Goal: Transaction & Acquisition: Purchase product/service

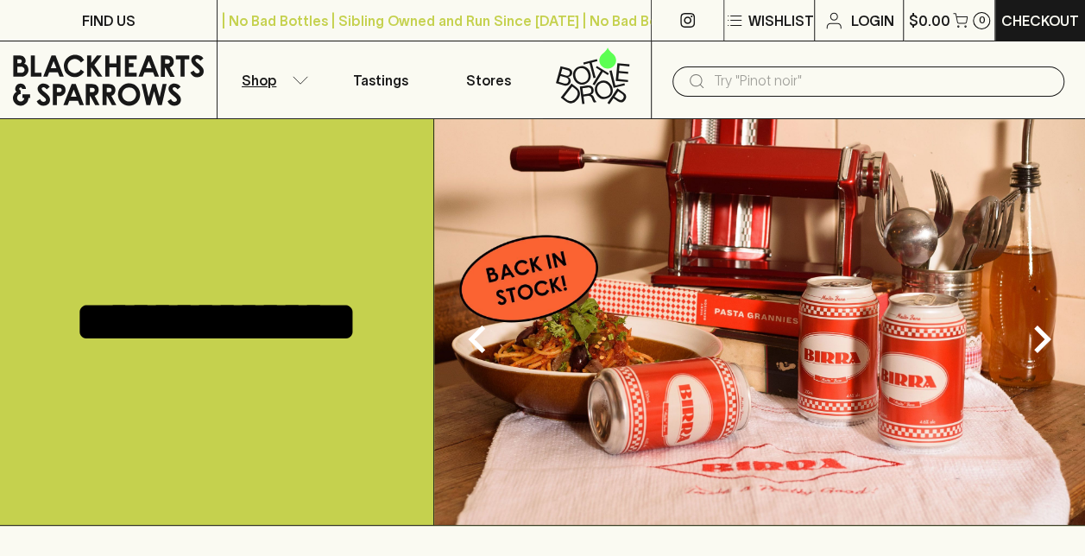
click at [290, 75] on button "Shop" at bounding box center [271, 79] width 108 height 77
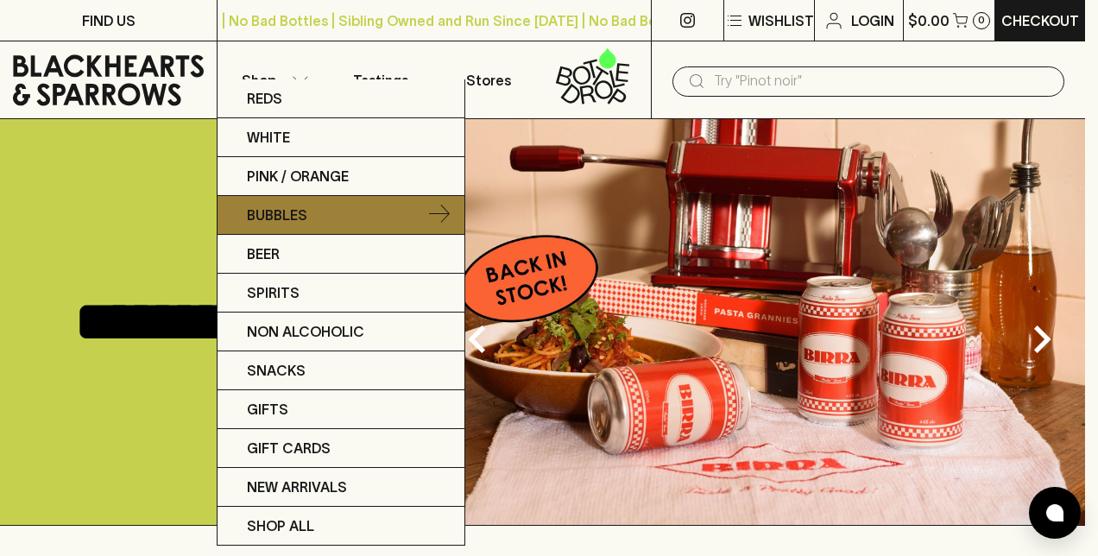
click at [292, 211] on p "Bubbles" at bounding box center [277, 214] width 60 height 21
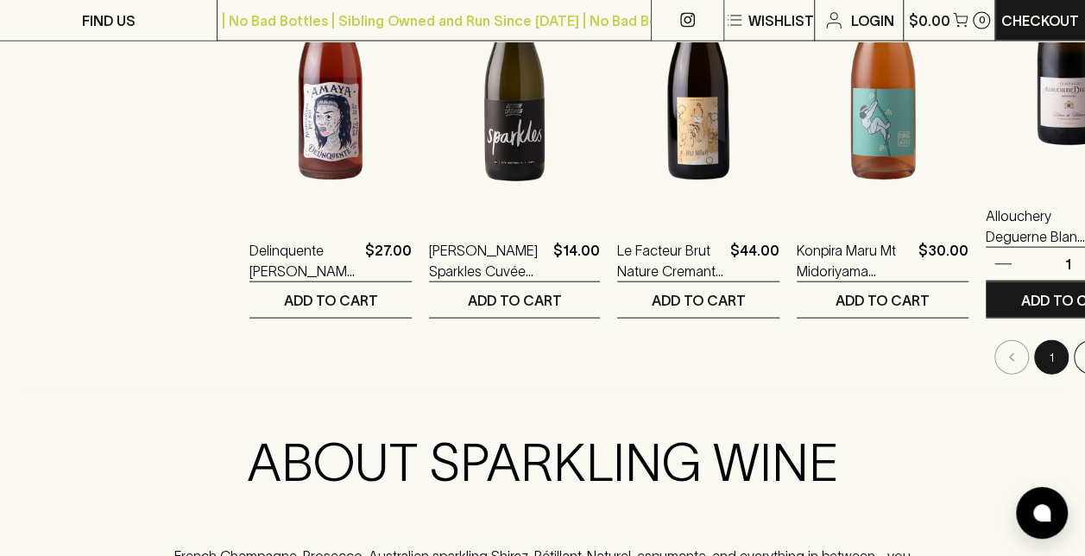
scroll to position [1812, 0]
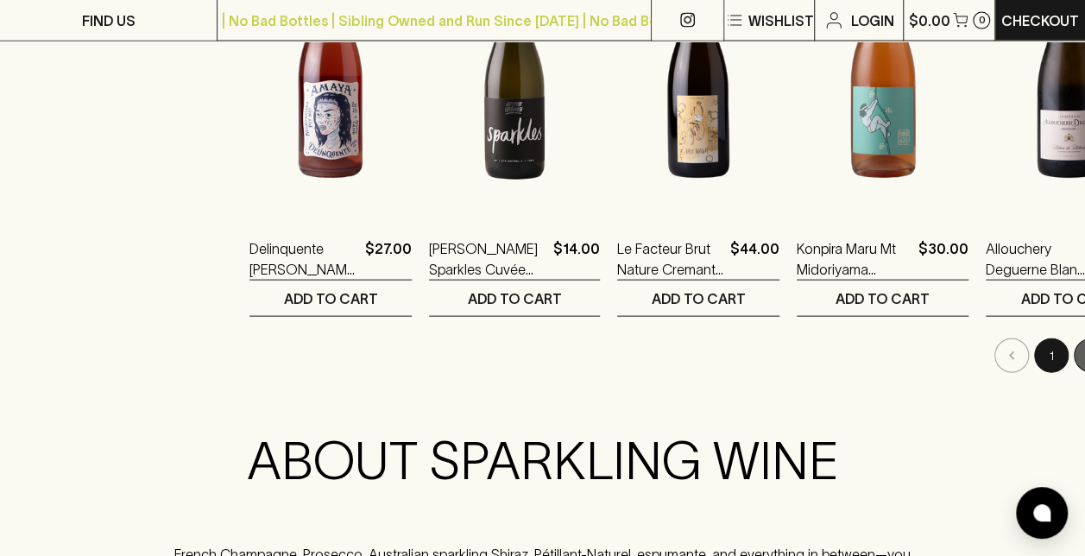
click at [1073, 349] on button "2" at bounding box center [1090, 355] width 35 height 35
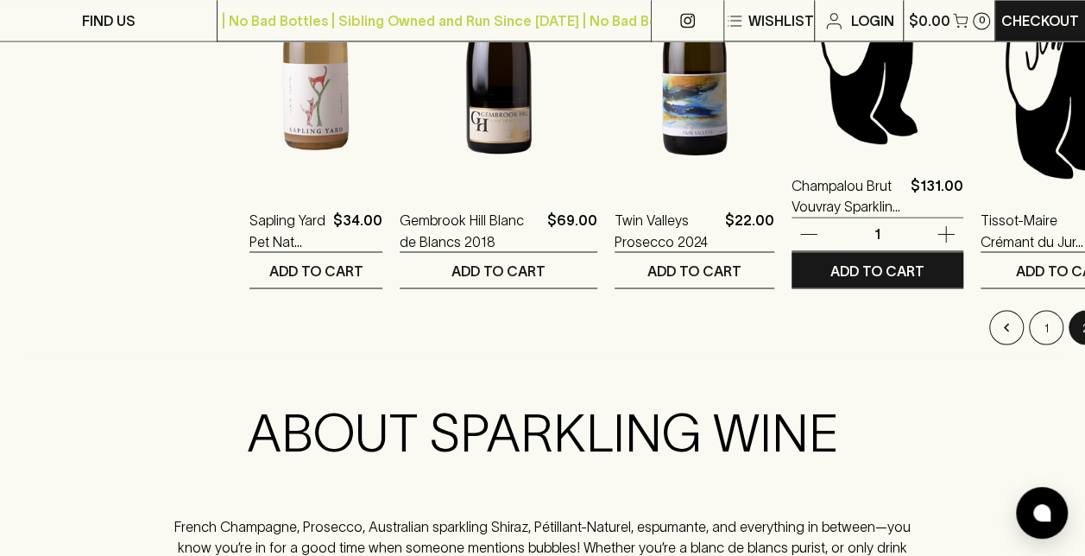
scroll to position [1035, 0]
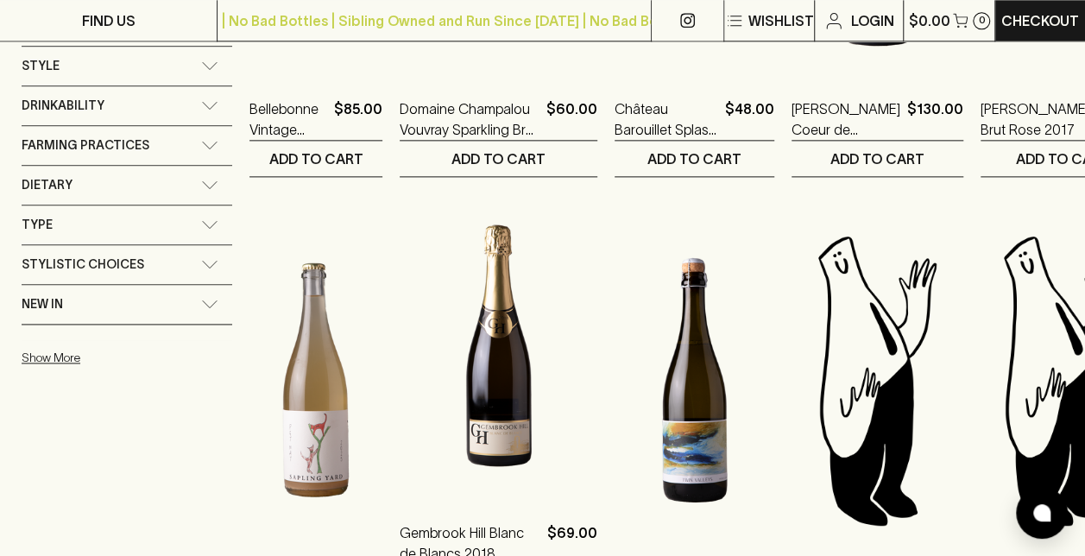
click at [498, 383] on img at bounding box center [498, 345] width 198 height 302
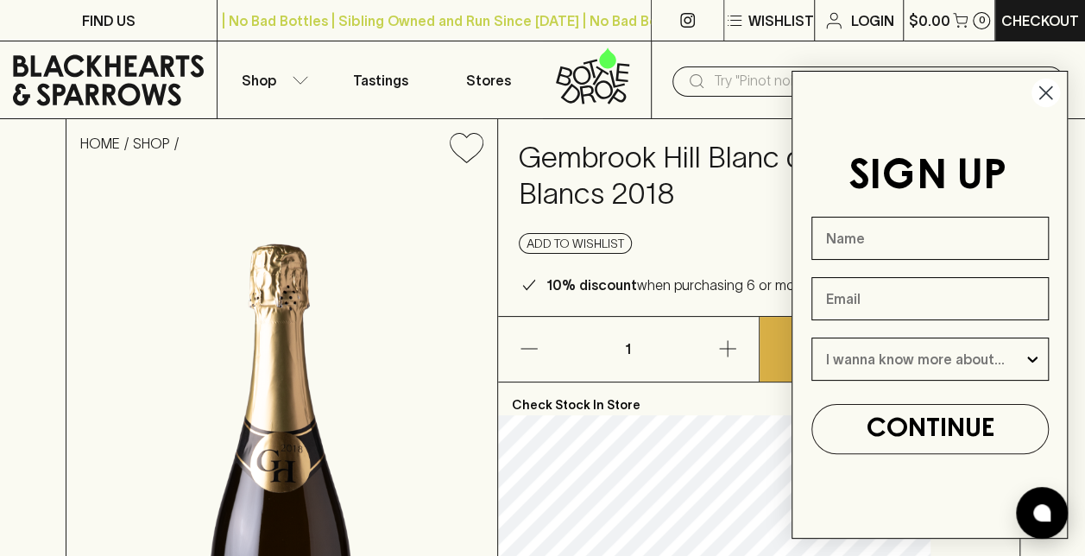
click at [1049, 93] on circle "Close dialog" at bounding box center [1045, 93] width 28 height 28
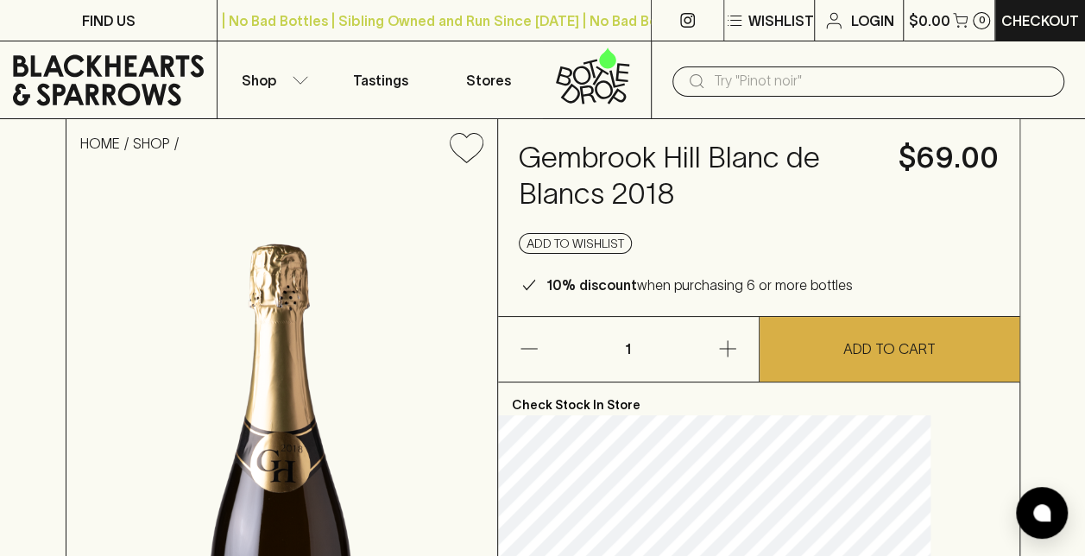
click at [723, 340] on icon "button" at bounding box center [727, 348] width 21 height 21
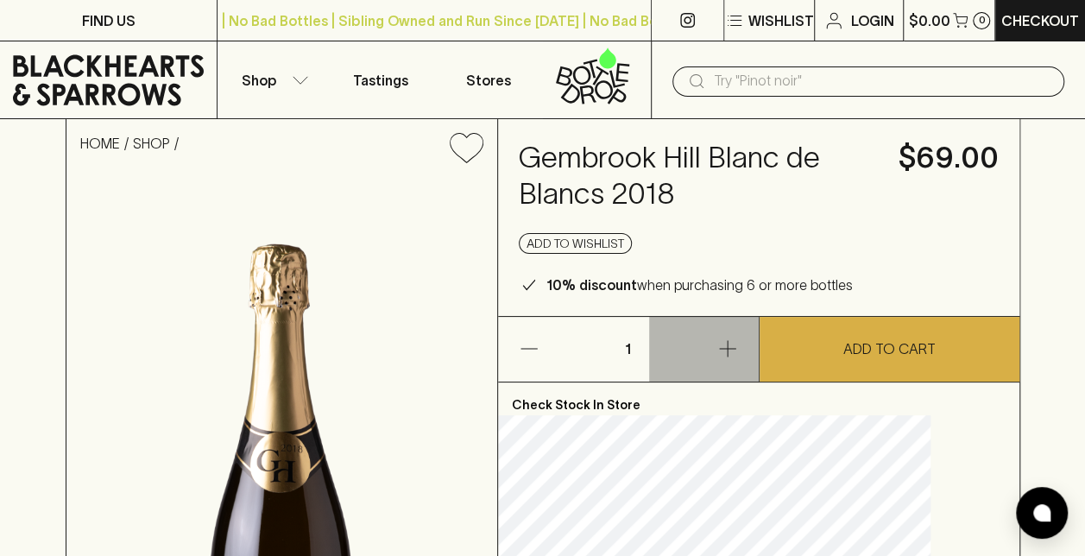
click at [728, 338] on icon "button" at bounding box center [727, 348] width 21 height 21
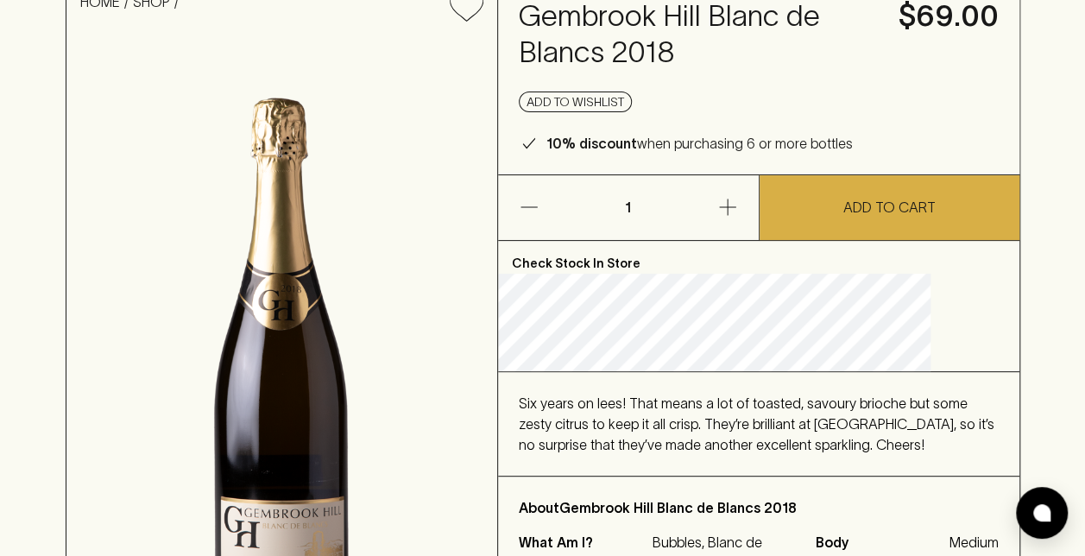
scroll to position [86, 0]
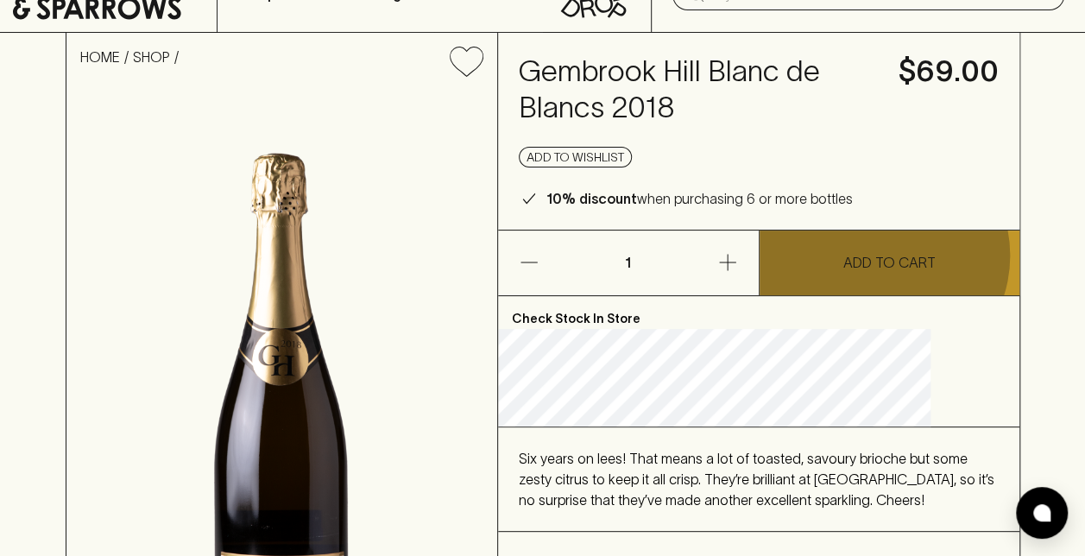
click at [880, 255] on p "ADD TO CART" at bounding box center [889, 262] width 92 height 21
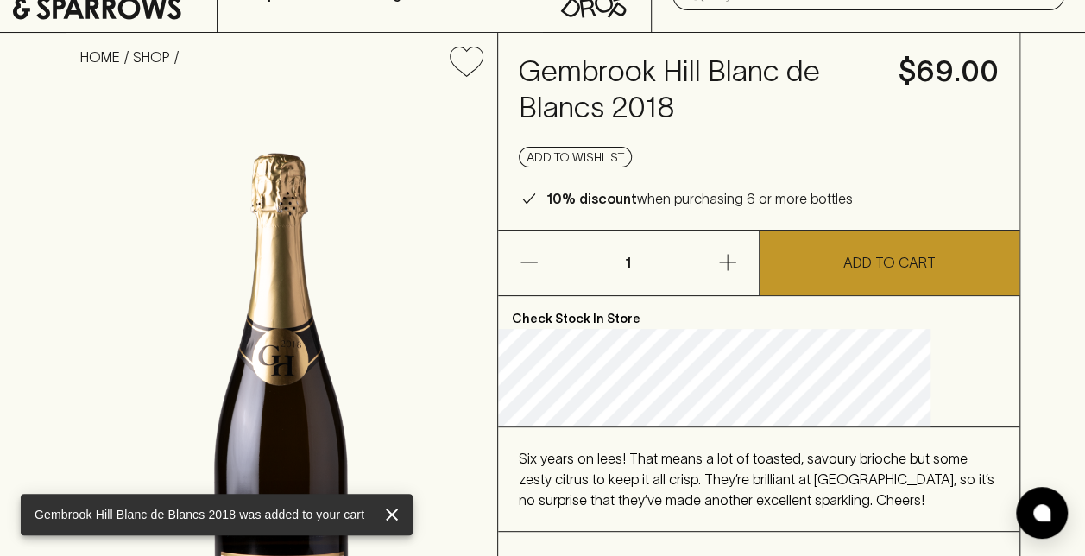
click at [727, 251] on button "button" at bounding box center [704, 262] width 110 height 65
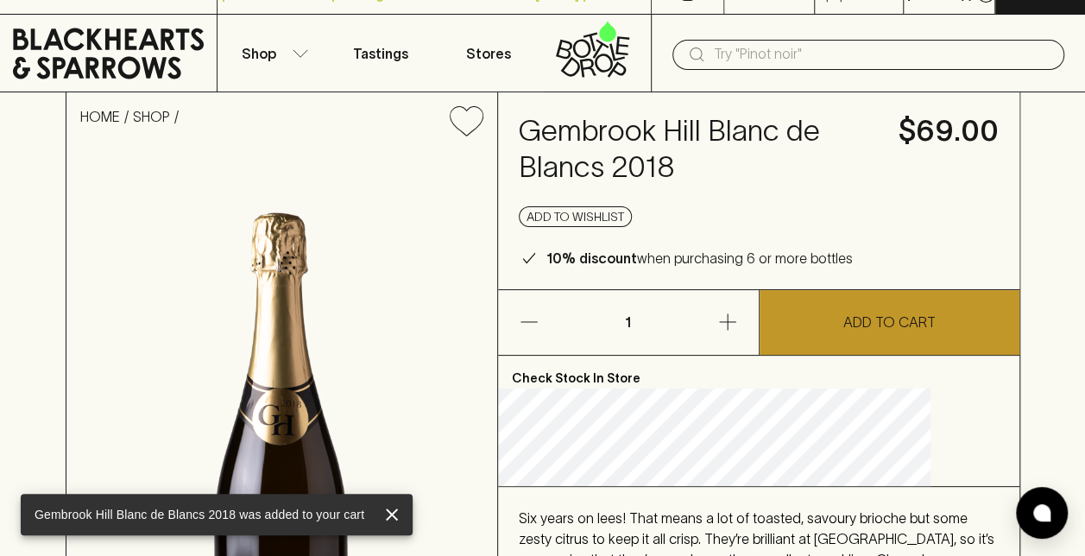
scroll to position [0, 0]
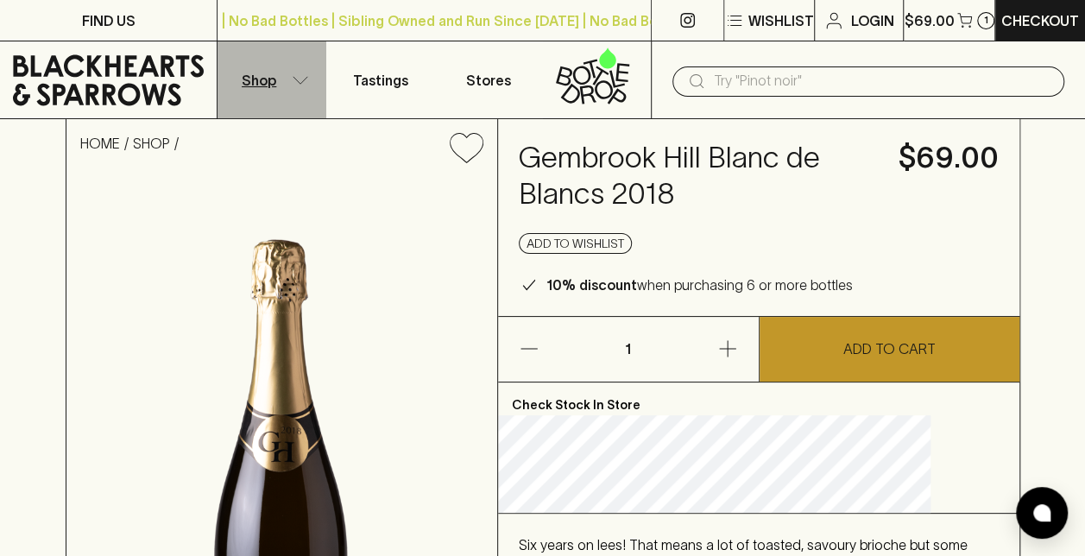
click at [304, 78] on icon "button" at bounding box center [300, 79] width 15 height 7
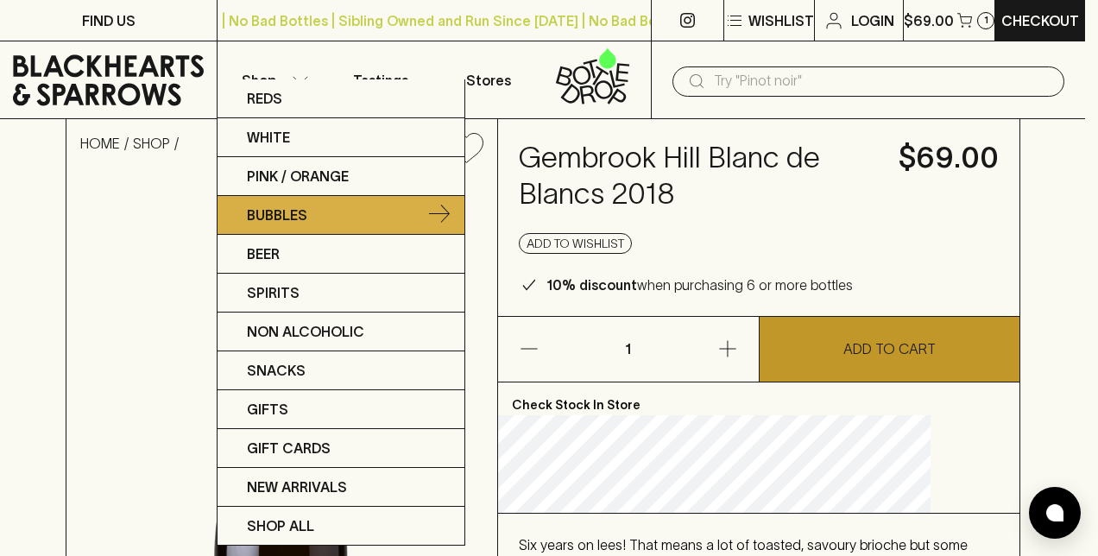
click at [289, 217] on p "Bubbles" at bounding box center [277, 214] width 60 height 21
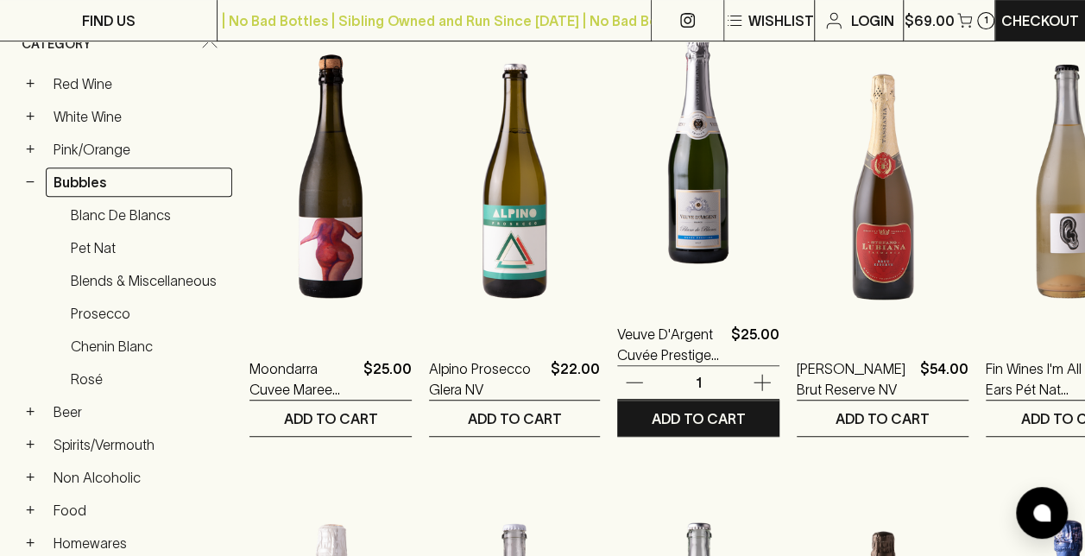
scroll to position [345, 0]
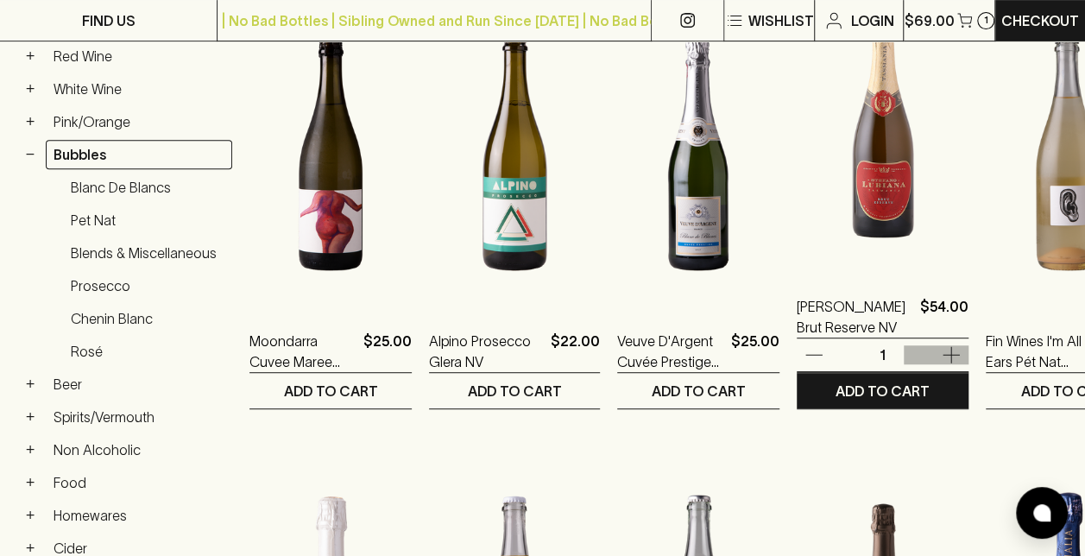
click at [940, 347] on icon "button" at bounding box center [950, 354] width 21 height 21
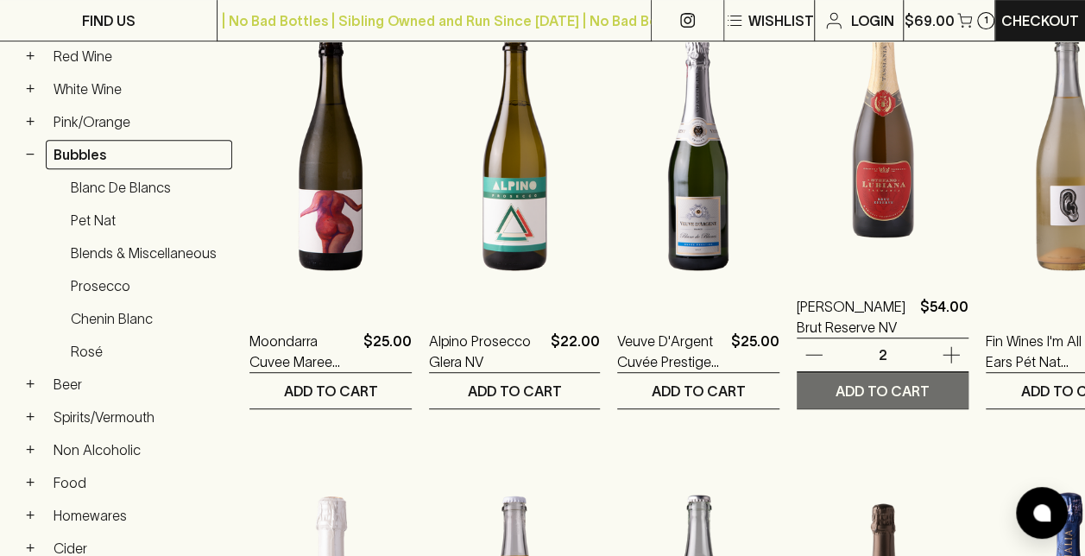
click at [870, 388] on button "ADD TO CART" at bounding box center [882, 390] width 172 height 35
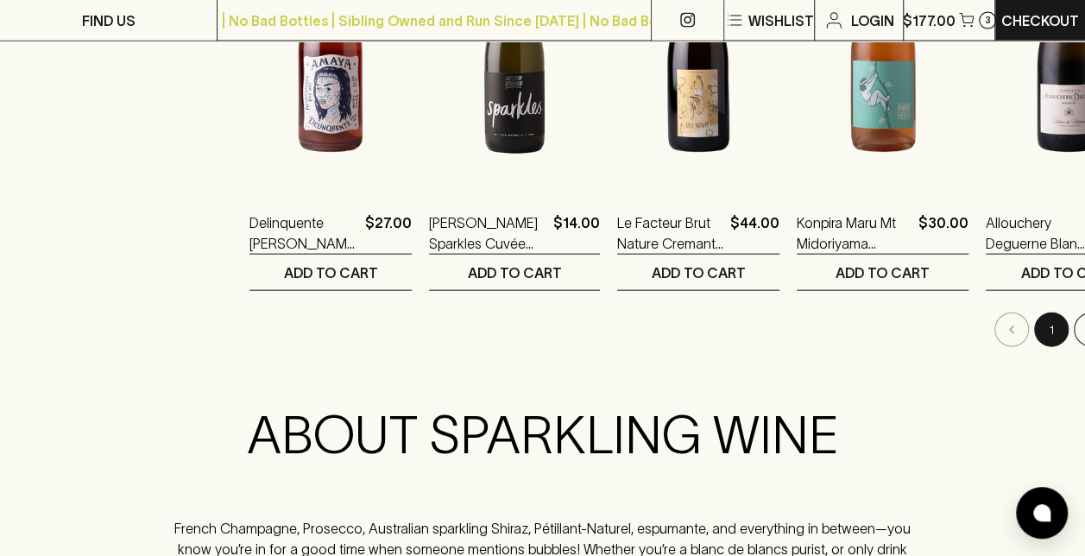
scroll to position [1812, 0]
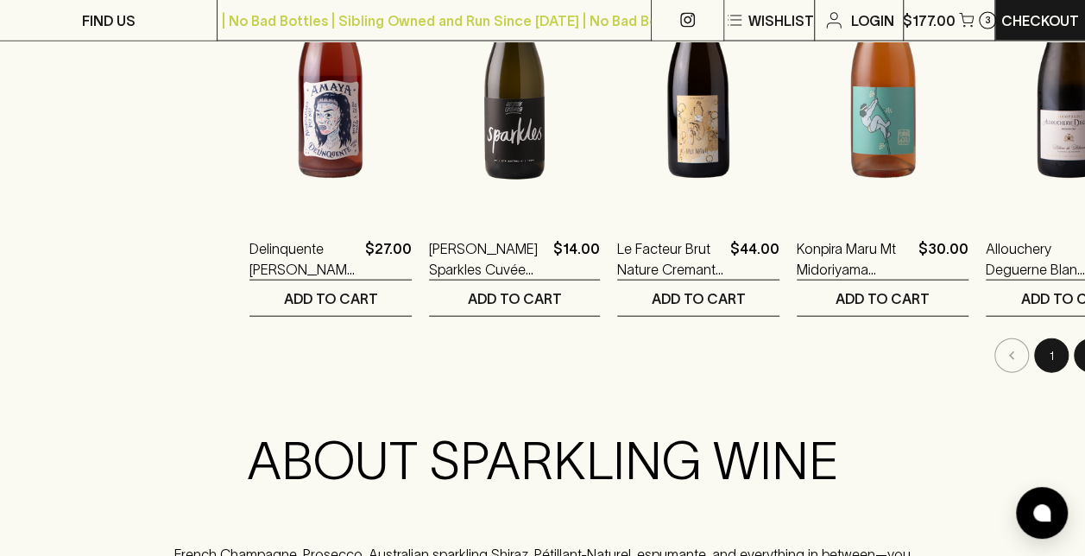
click at [1073, 343] on button "2" at bounding box center [1090, 355] width 35 height 35
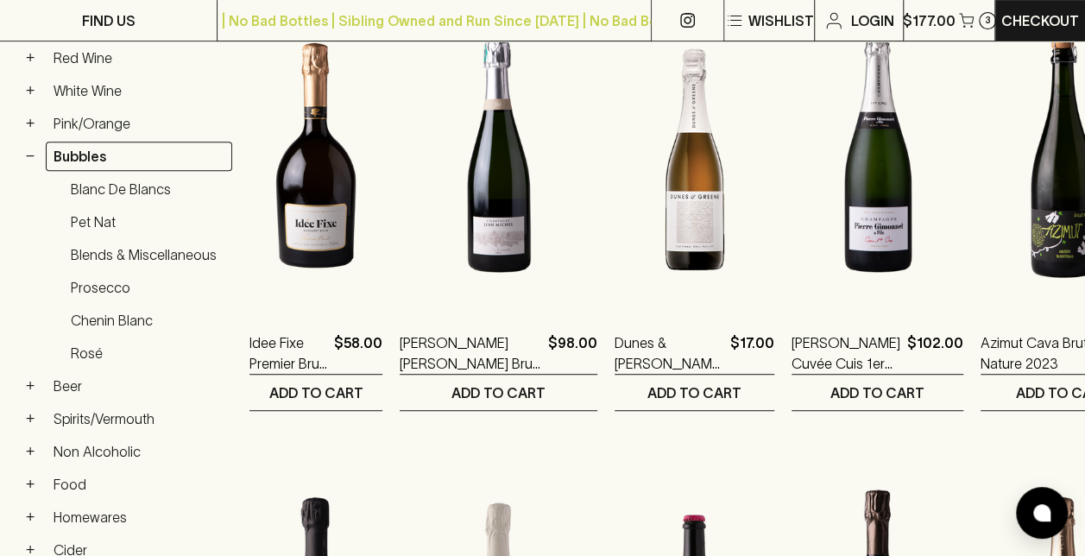
scroll to position [345, 0]
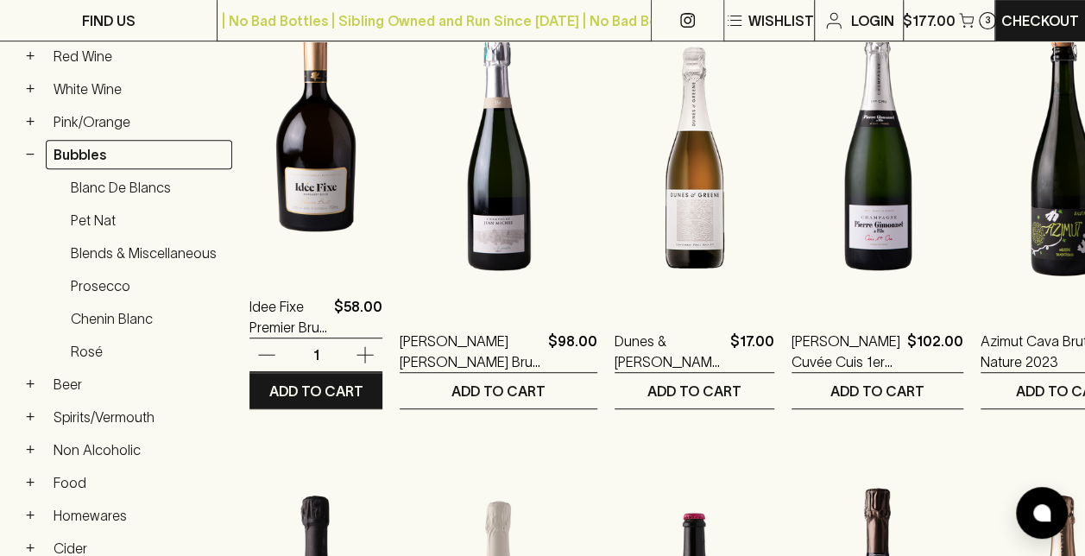
click at [333, 195] on img at bounding box center [315, 119] width 133 height 302
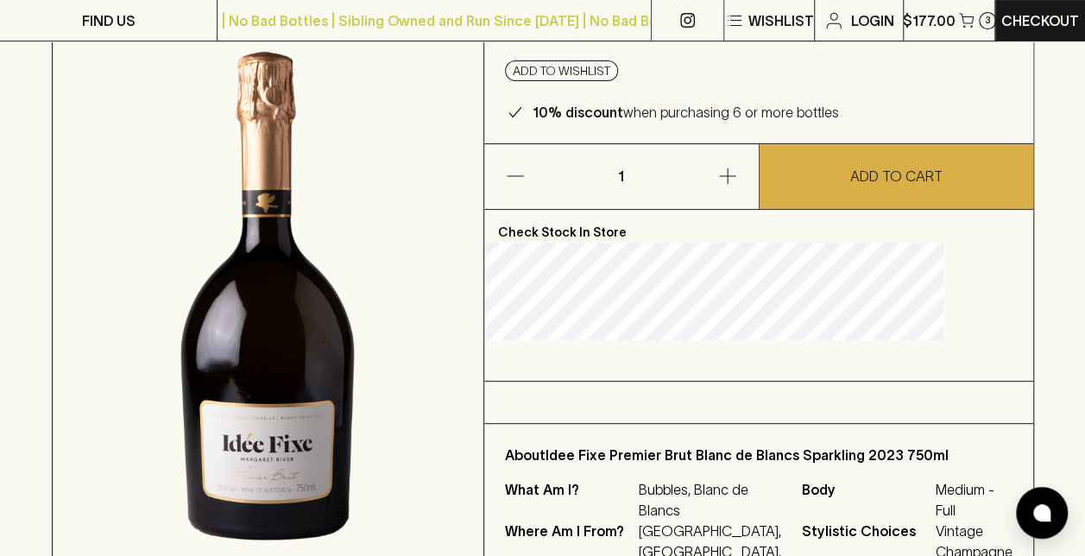
scroll to position [173, 0]
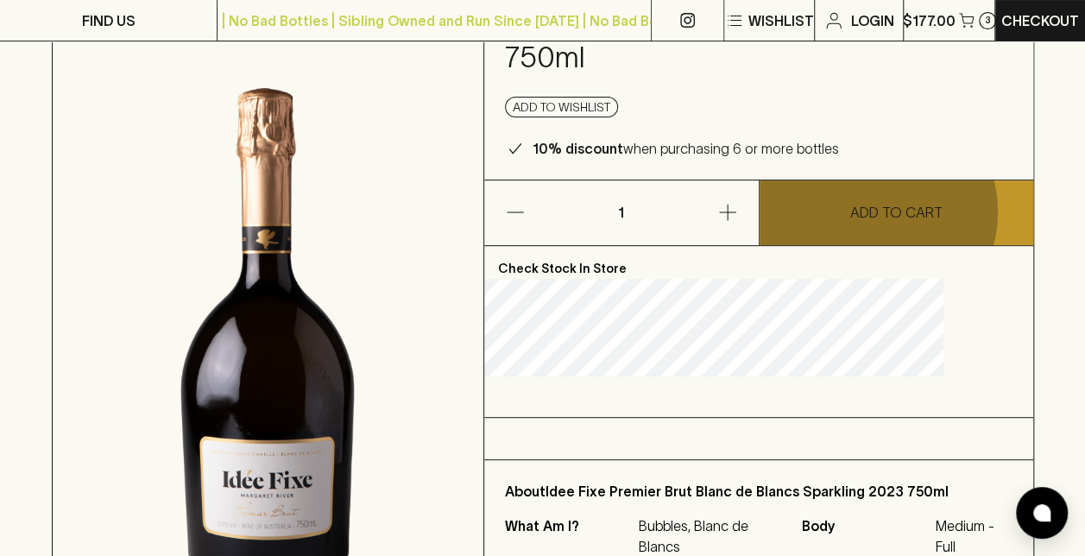
click at [875, 212] on p "ADD TO CART" at bounding box center [896, 212] width 92 height 21
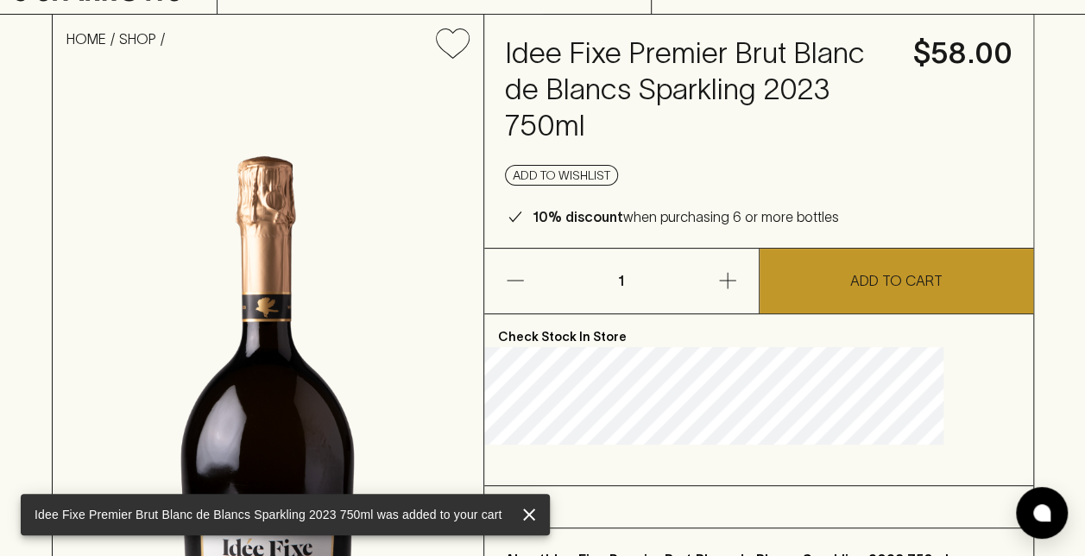
scroll to position [0, 0]
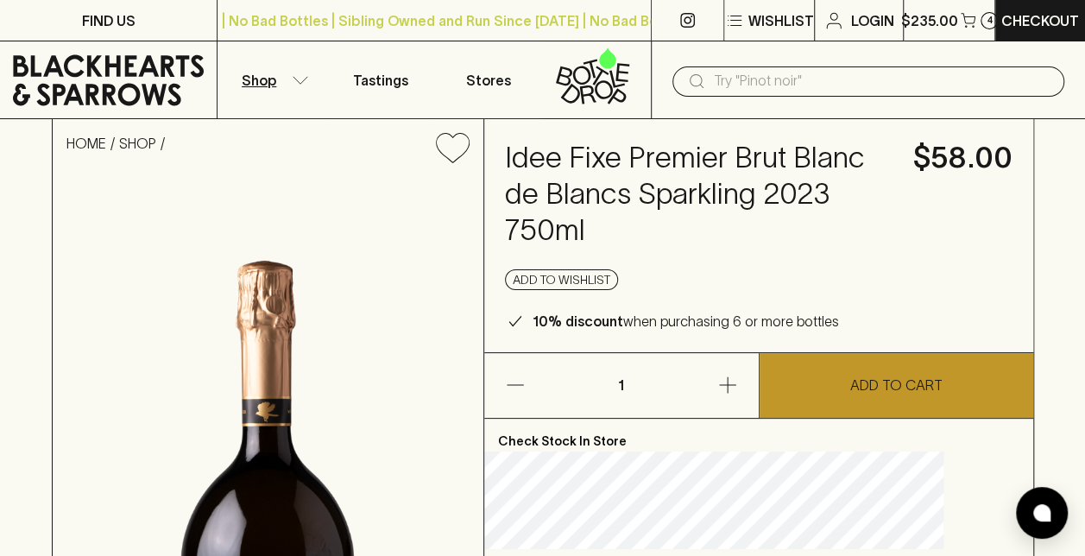
click at [297, 76] on icon "button" at bounding box center [300, 80] width 17 height 9
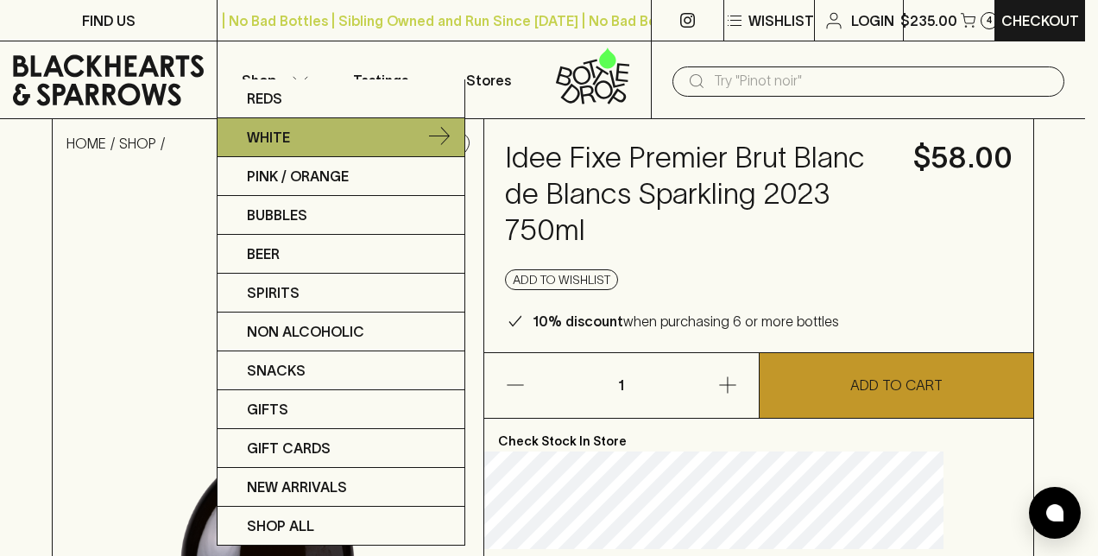
click at [298, 131] on link "White" at bounding box center [340, 137] width 247 height 39
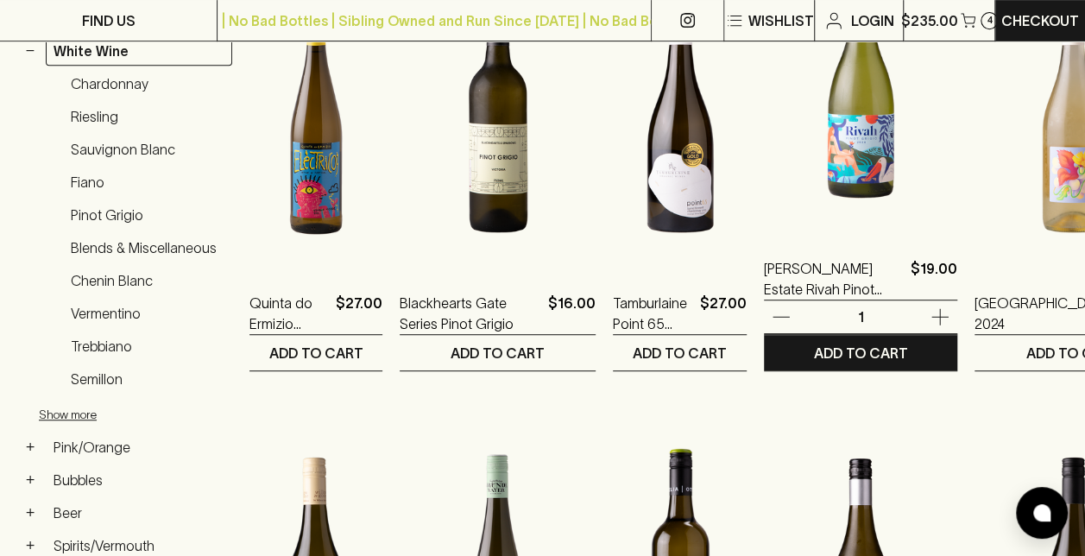
scroll to position [259, 0]
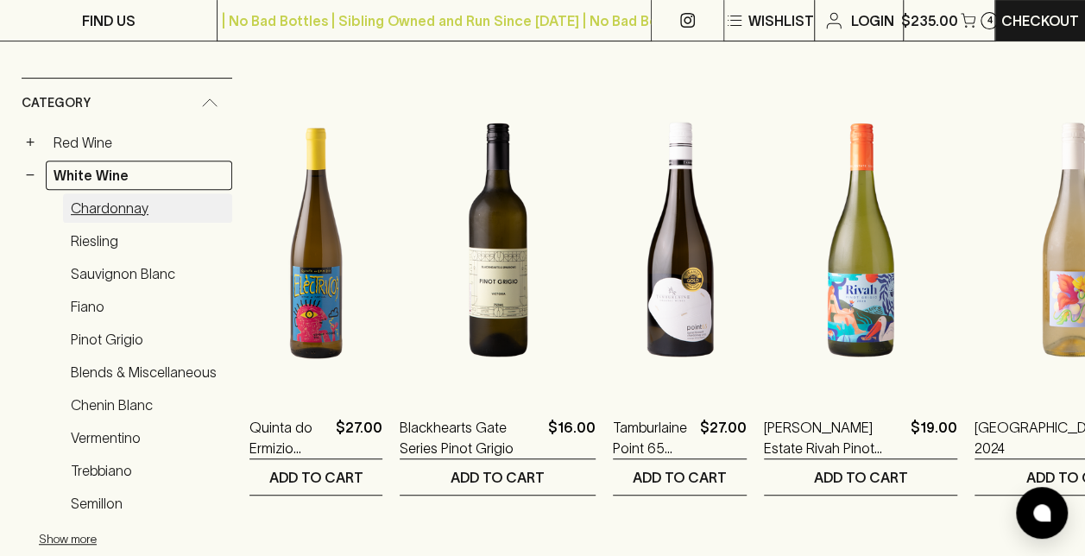
click at [128, 204] on link "Chardonnay" at bounding box center [147, 207] width 169 height 29
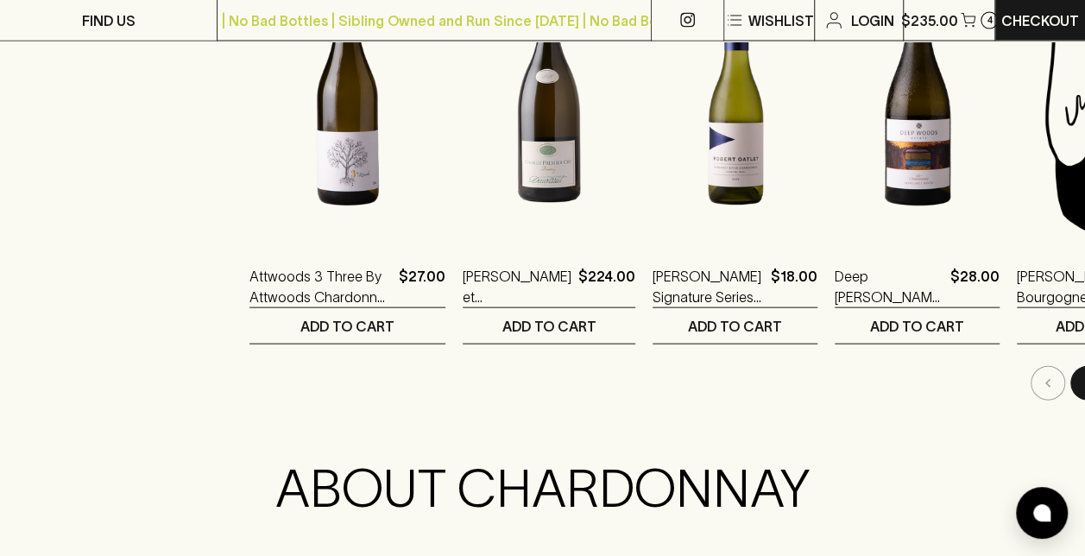
scroll to position [1812, 0]
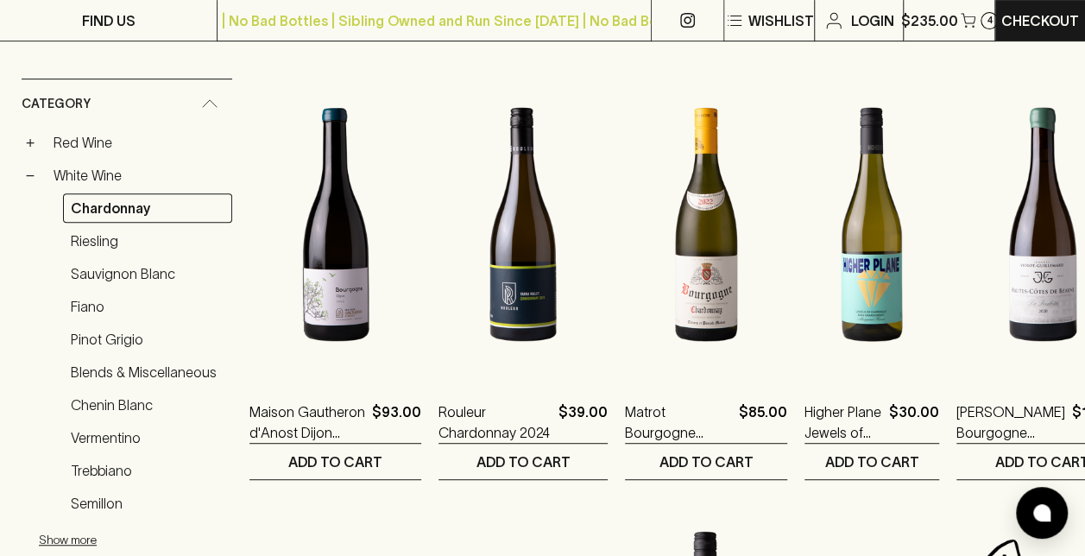
scroll to position [259, 0]
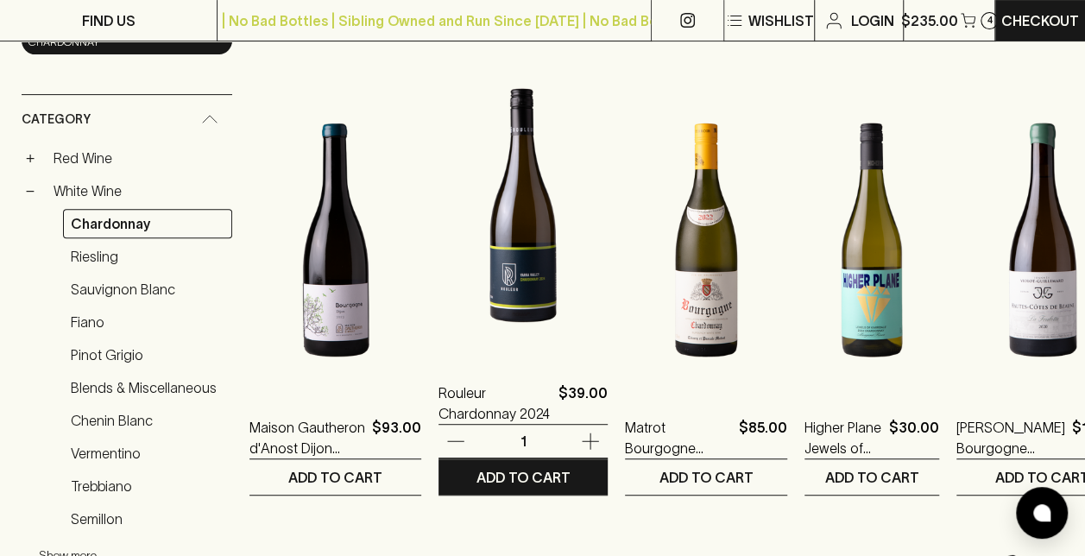
click at [496, 264] on img at bounding box center [522, 205] width 169 height 302
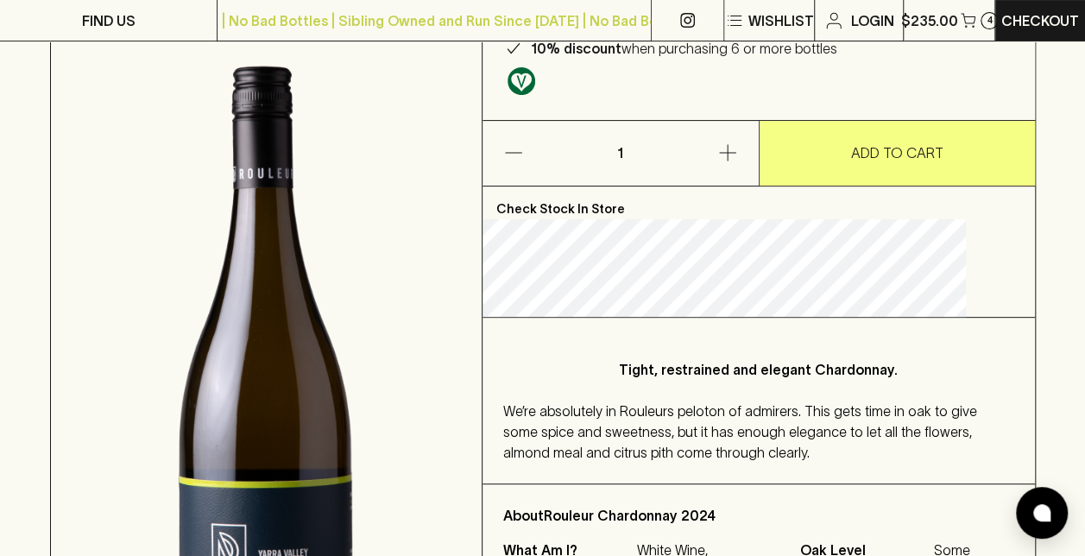
scroll to position [173, 0]
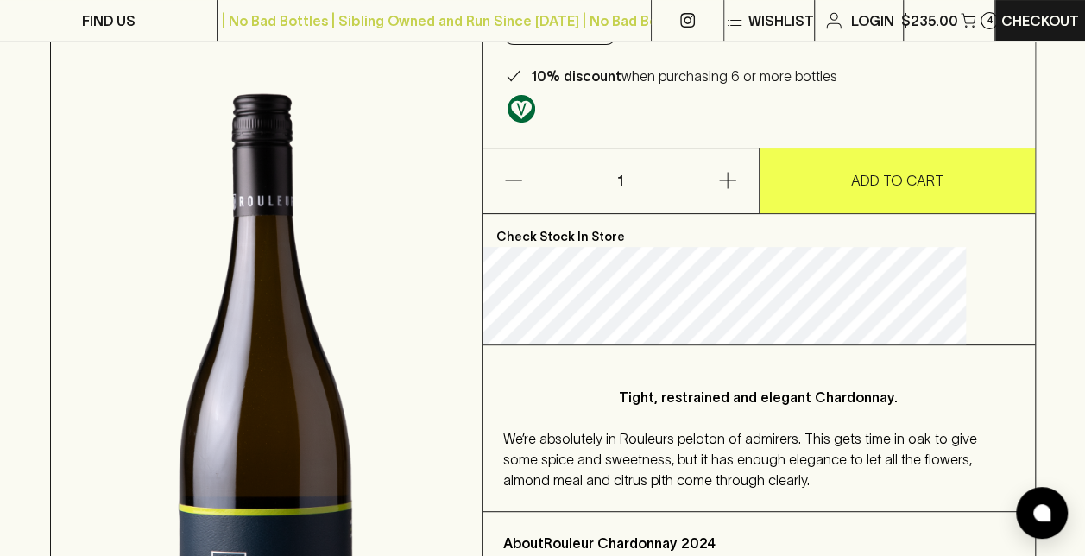
click at [851, 191] on p "ADD TO CART" at bounding box center [897, 180] width 92 height 21
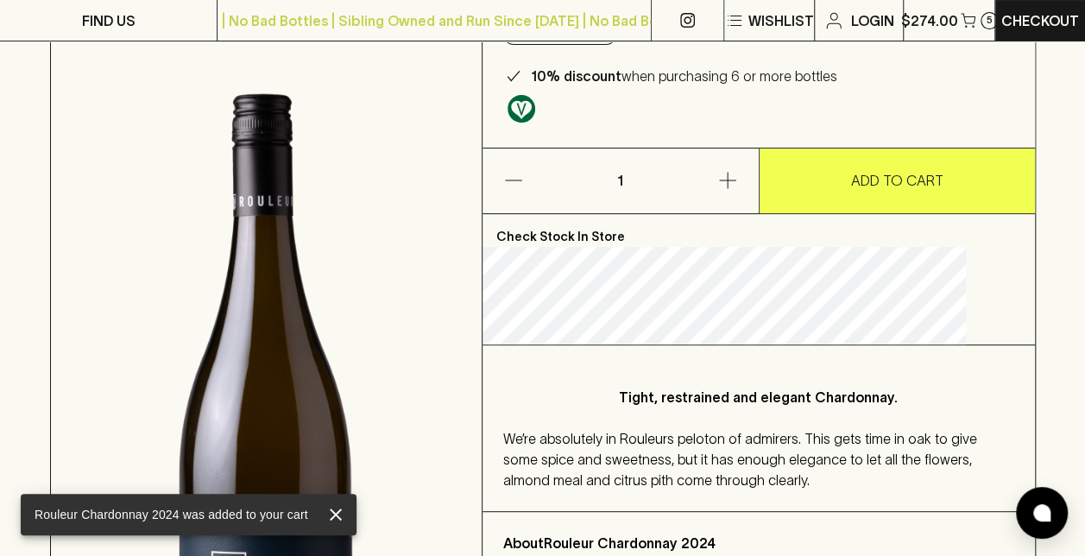
scroll to position [0, 0]
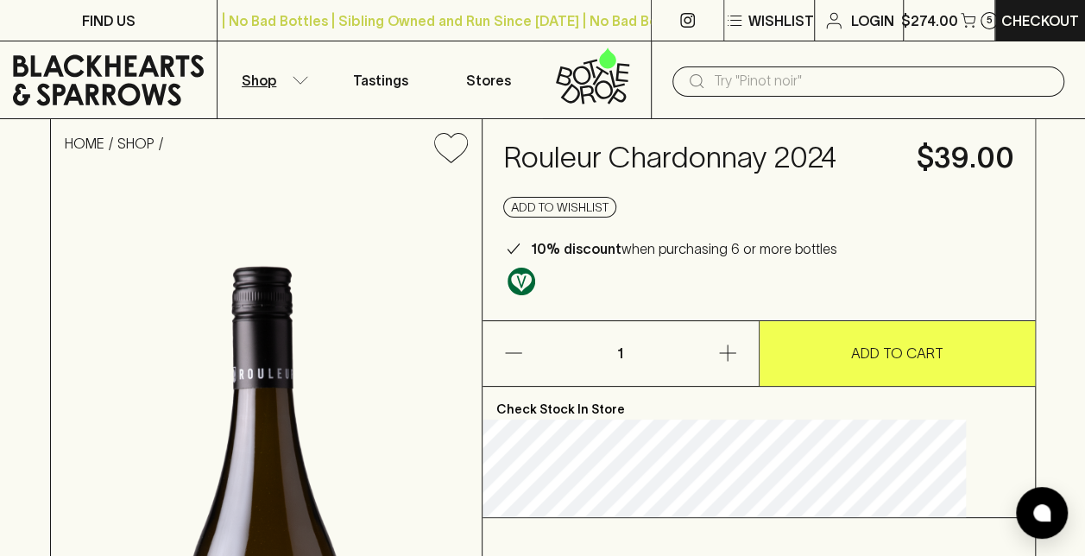
click at [287, 78] on button "Shop" at bounding box center [271, 79] width 108 height 77
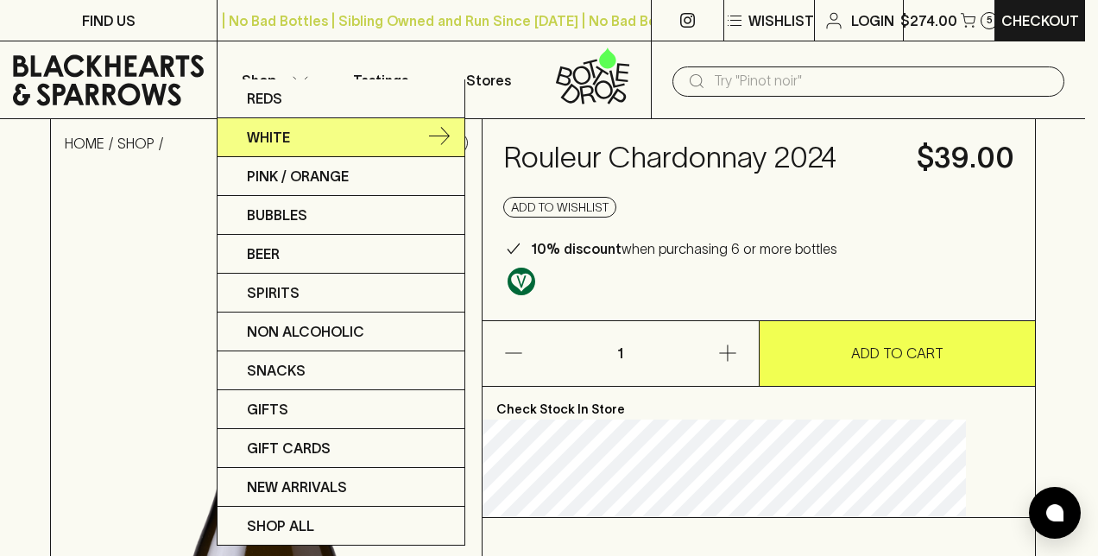
click at [277, 127] on p "White" at bounding box center [268, 137] width 43 height 21
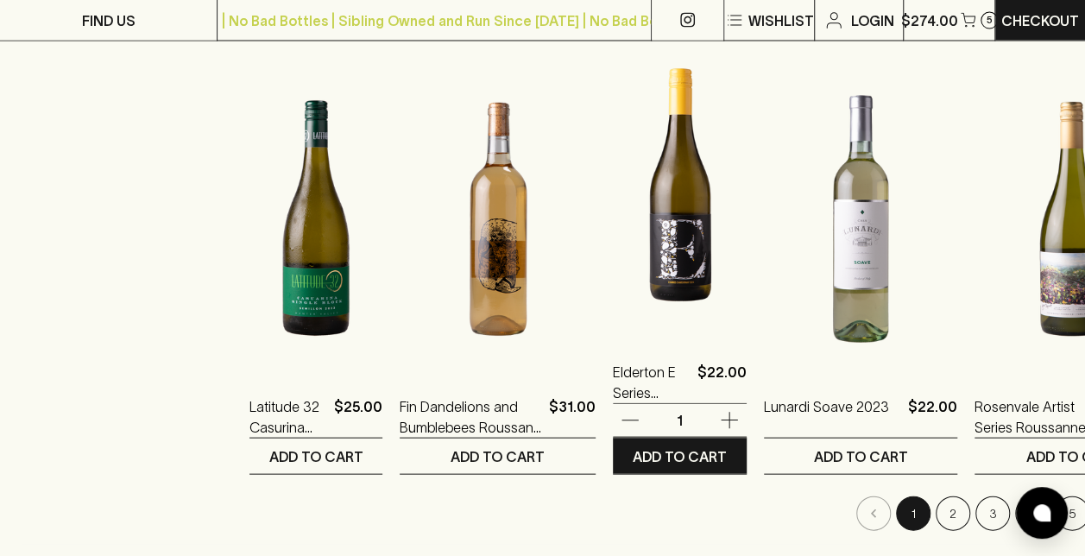
scroll to position [1726, 0]
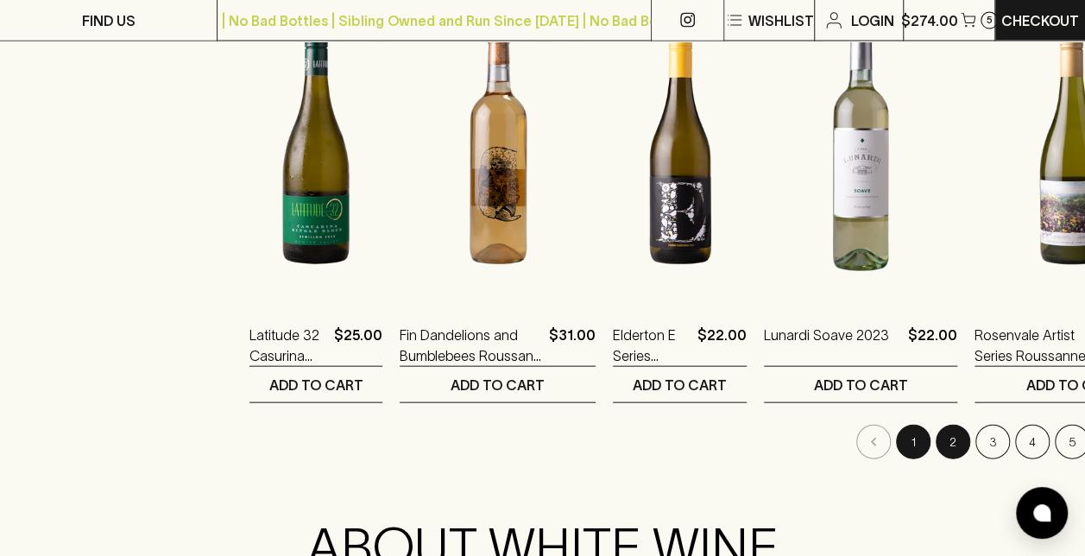
click at [935, 435] on button "2" at bounding box center [952, 442] width 35 height 35
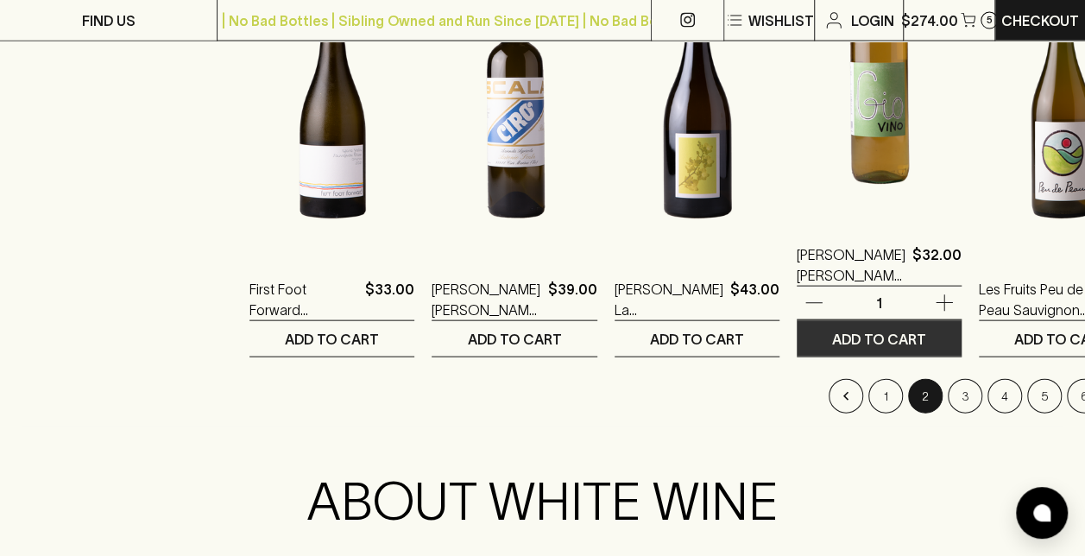
scroll to position [1812, 0]
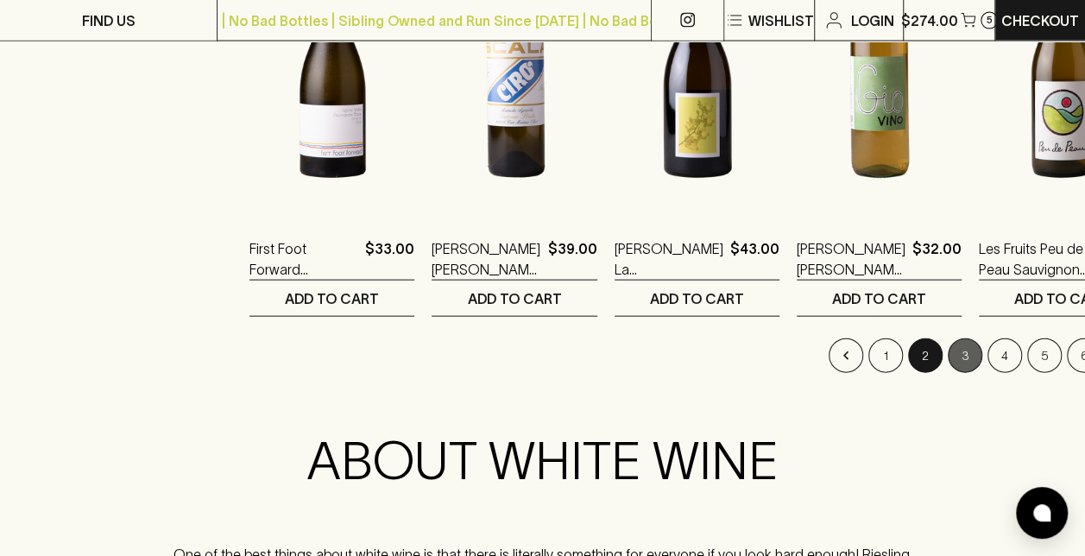
click at [947, 345] on button "3" at bounding box center [964, 355] width 35 height 35
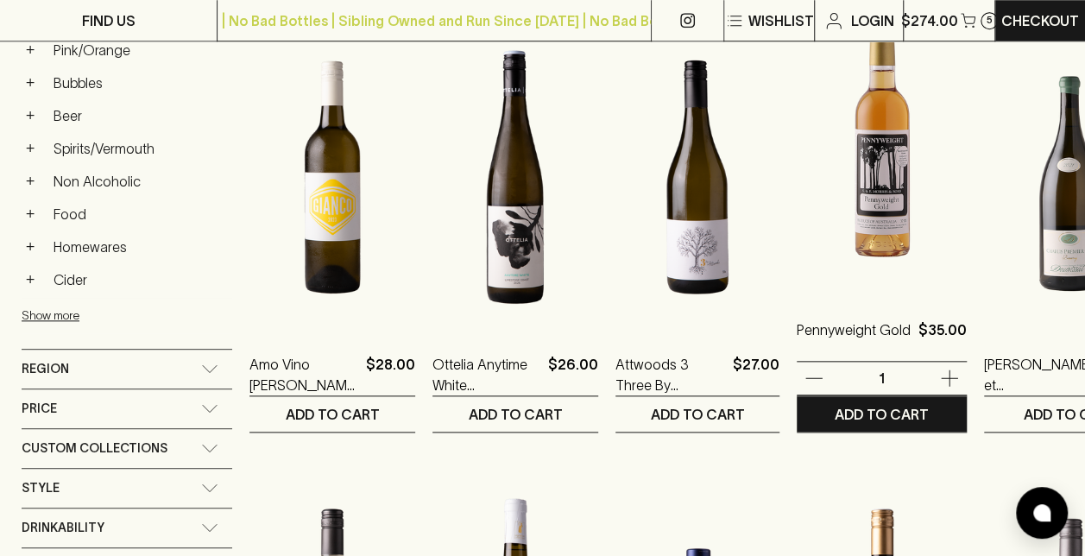
scroll to position [863, 0]
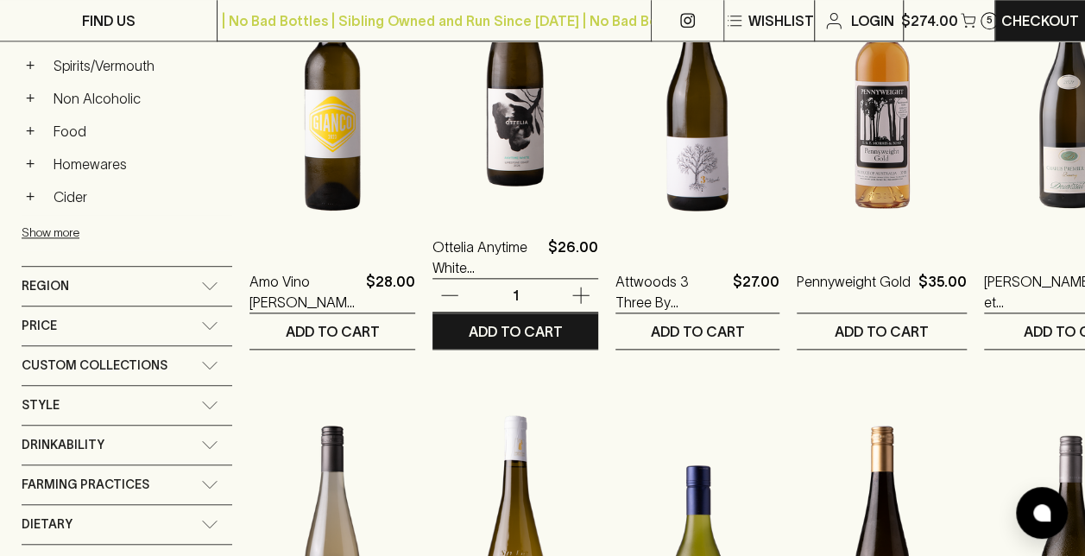
click at [504, 179] on img at bounding box center [515, 60] width 166 height 302
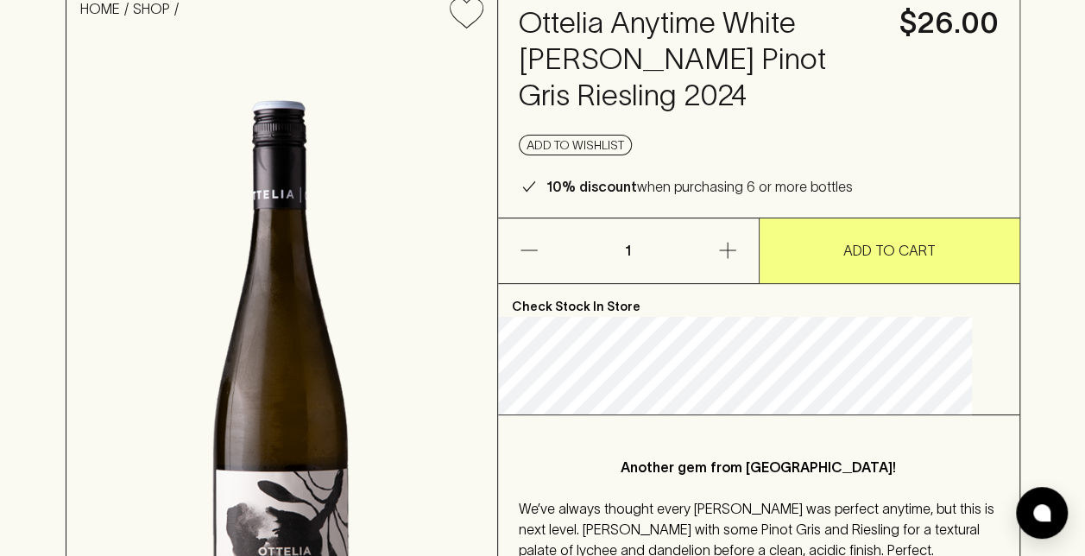
scroll to position [86, 0]
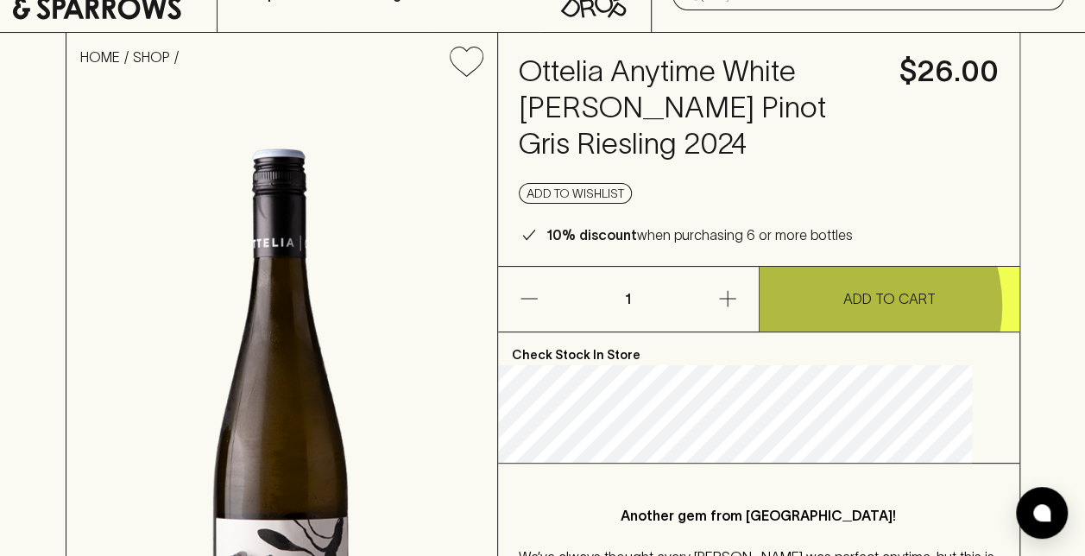
click at [849, 305] on p "ADD TO CART" at bounding box center [889, 298] width 92 height 21
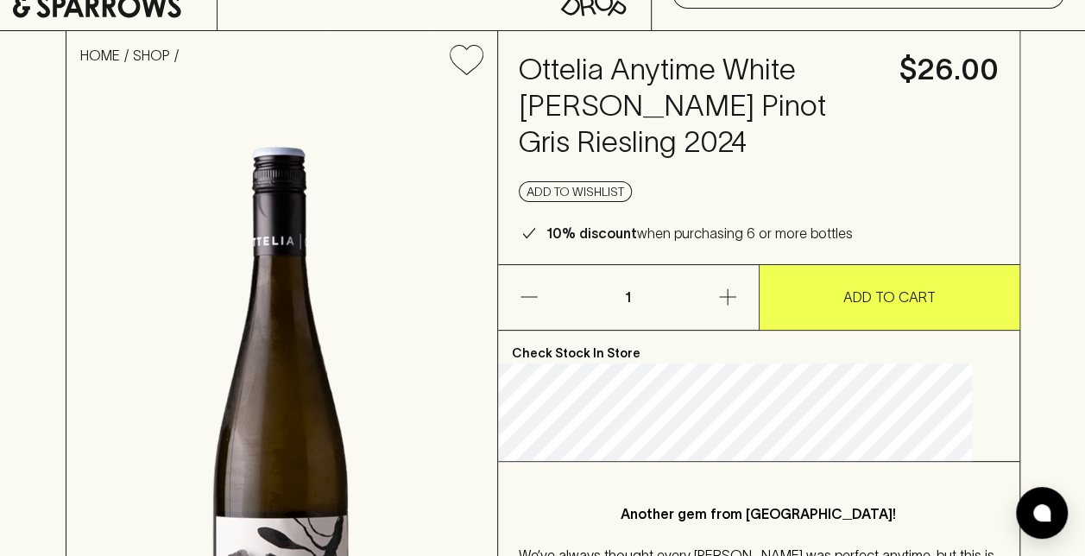
scroll to position [0, 0]
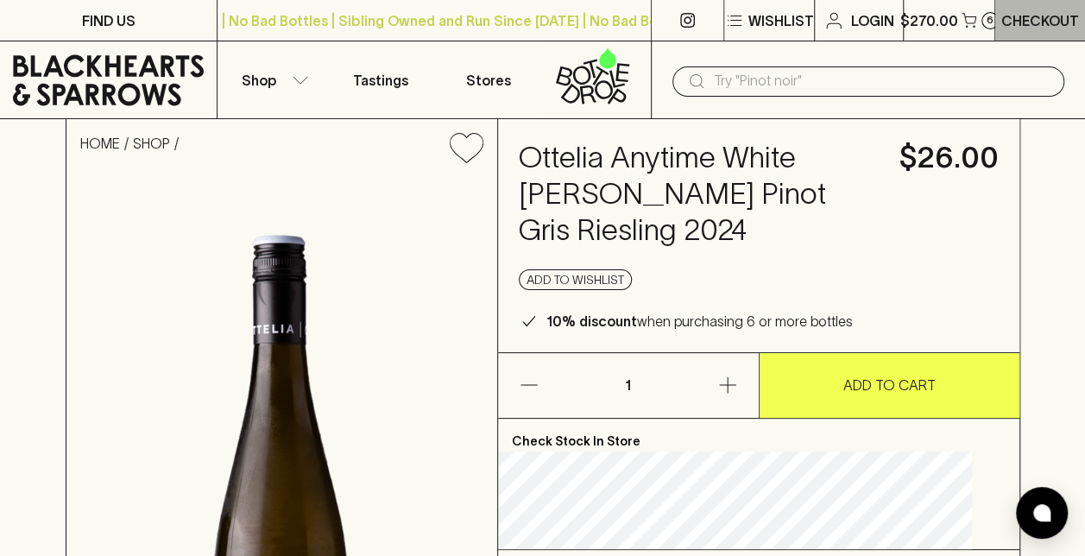
click at [1034, 10] on p "Checkout" at bounding box center [1040, 20] width 78 height 21
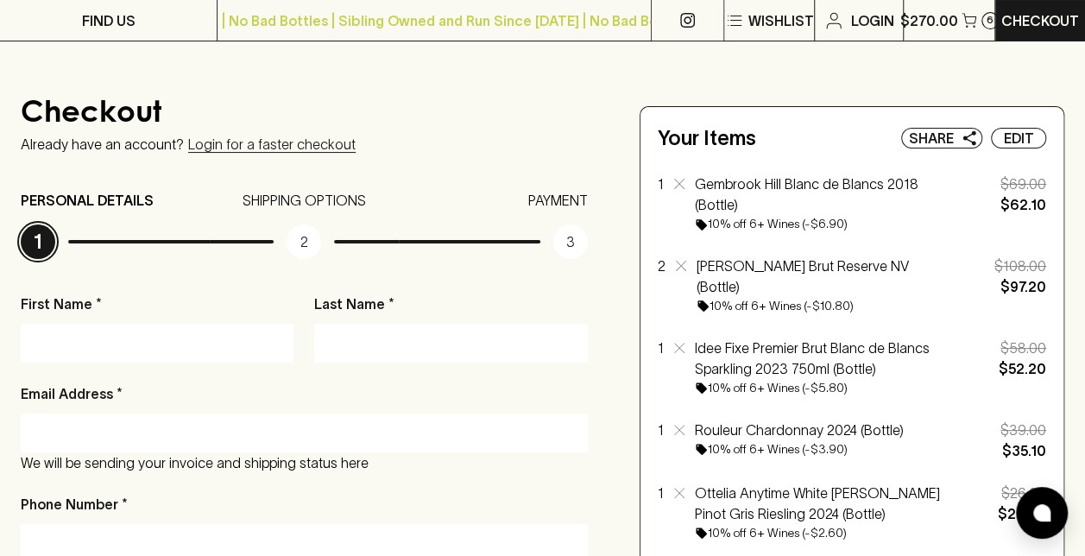
scroll to position [86, 0]
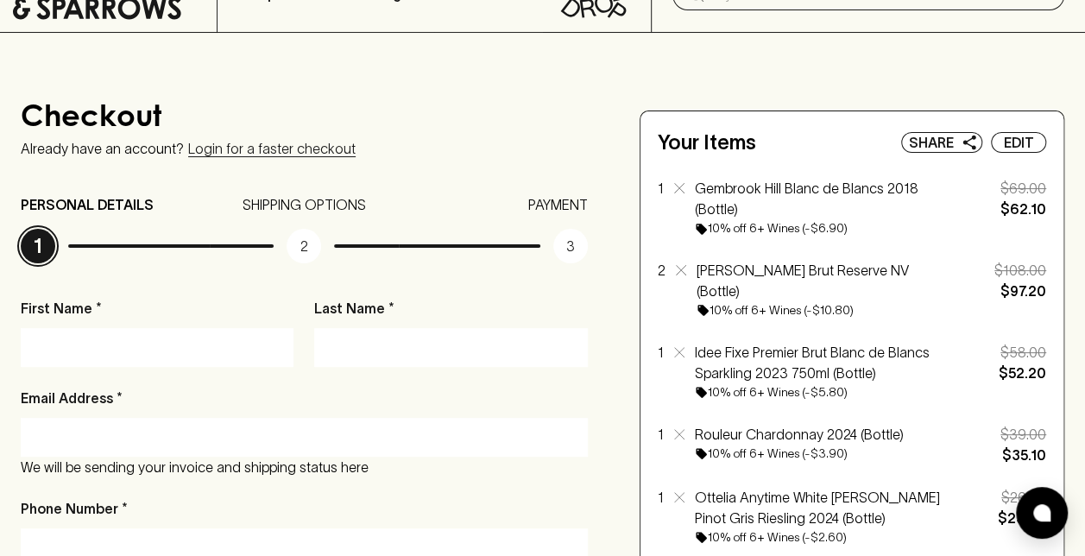
click at [150, 355] on input "First Name *" at bounding box center [157, 347] width 247 height 28
type input "[PERSON_NAME]"
type input "Dubaj"
type input "2/26 [PERSON_NAME] Parade"
type input "[GEOGRAPHIC_DATA]"
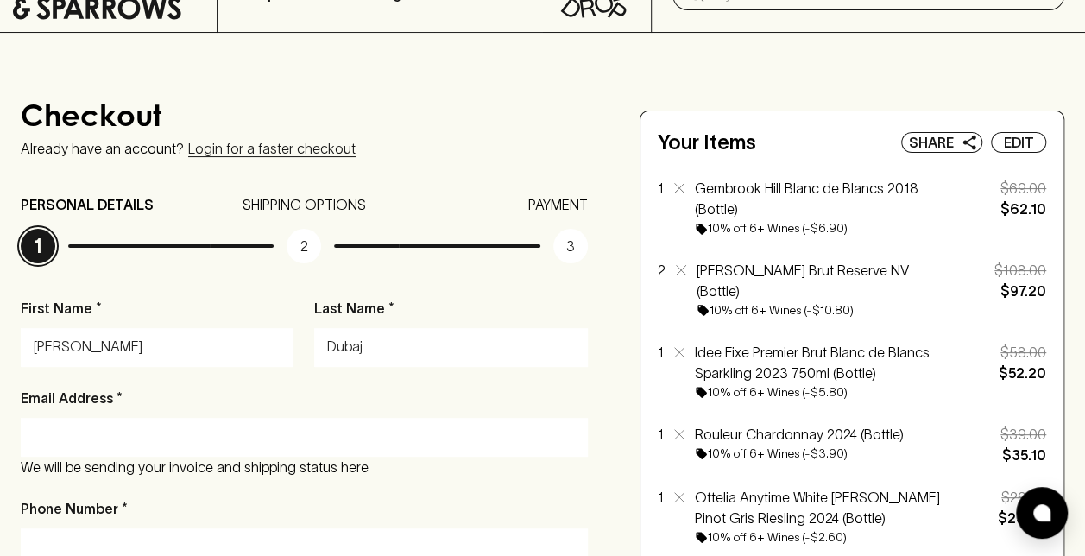
type input "3220"
type input "VIC"
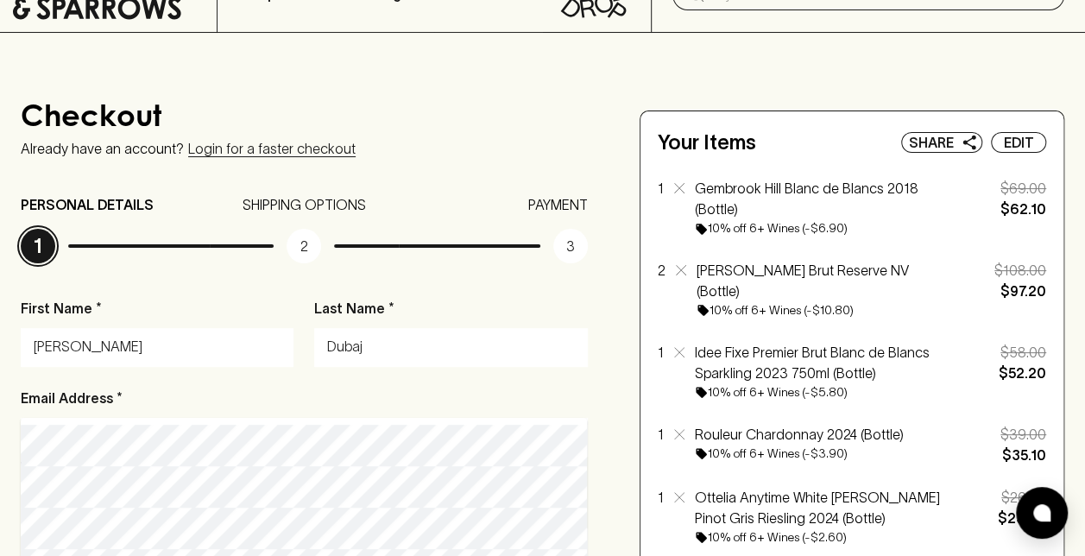
type input "[STREET_ADDRESS][PERSON_NAME]"
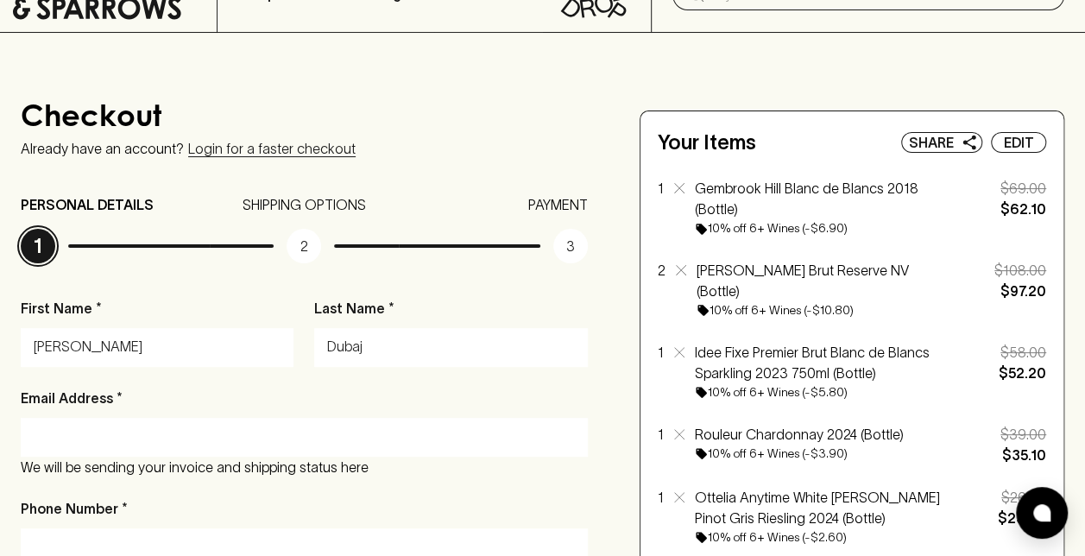
type input "2/26 [PERSON_NAME] Parade"
type input "Victoria"
click at [136, 430] on input "Email Address *" at bounding box center [304, 437] width 541 height 28
type input "[EMAIL_ADDRESS][DOMAIN_NAME]"
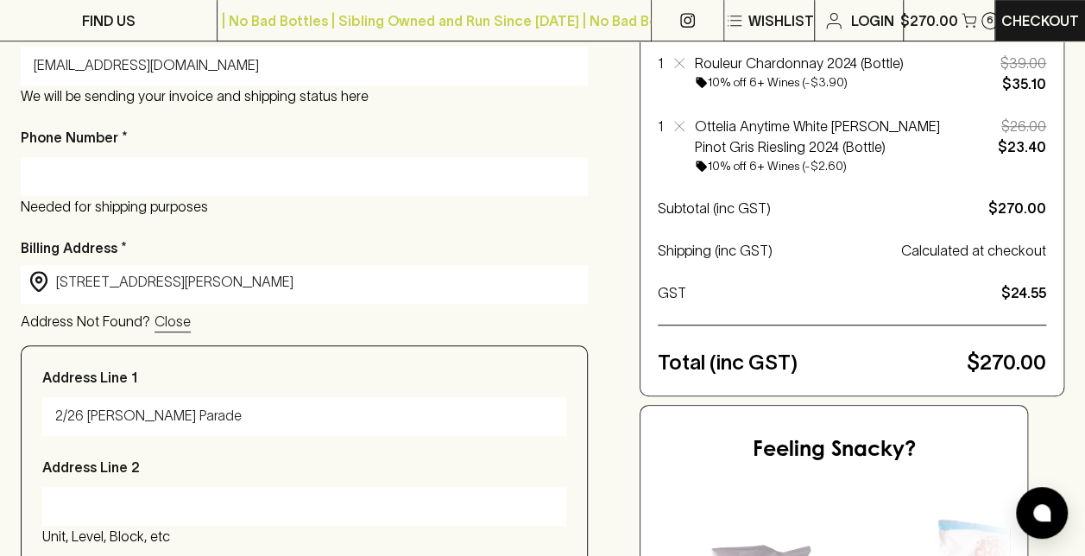
scroll to position [431, 0]
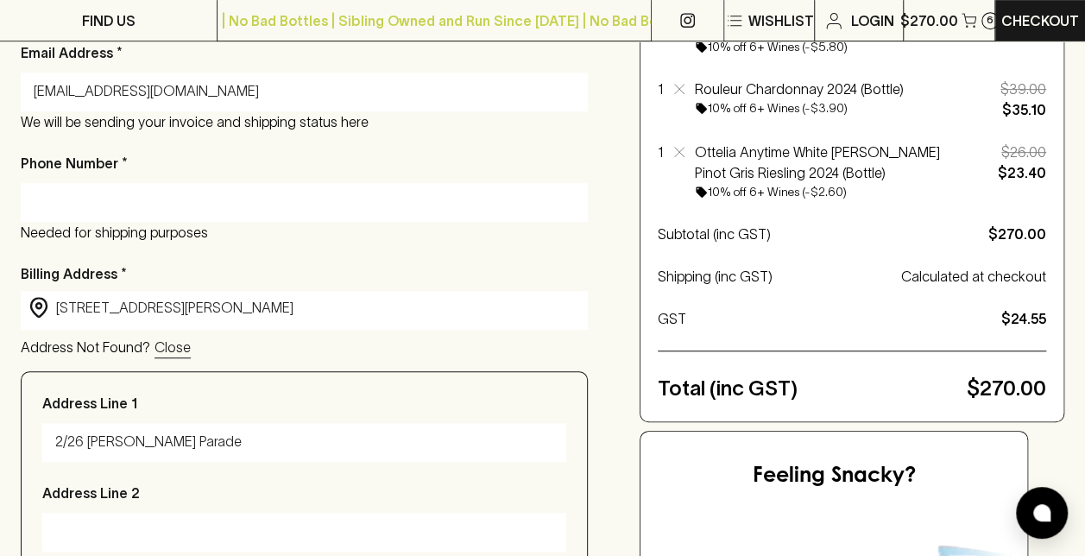
click at [90, 206] on input "Phone Number *" at bounding box center [304, 202] width 541 height 28
type input "0412038450"
click at [211, 488] on div "Address Line [GEOGRAPHIC_DATA], etc" at bounding box center [304, 527] width 524 height 91
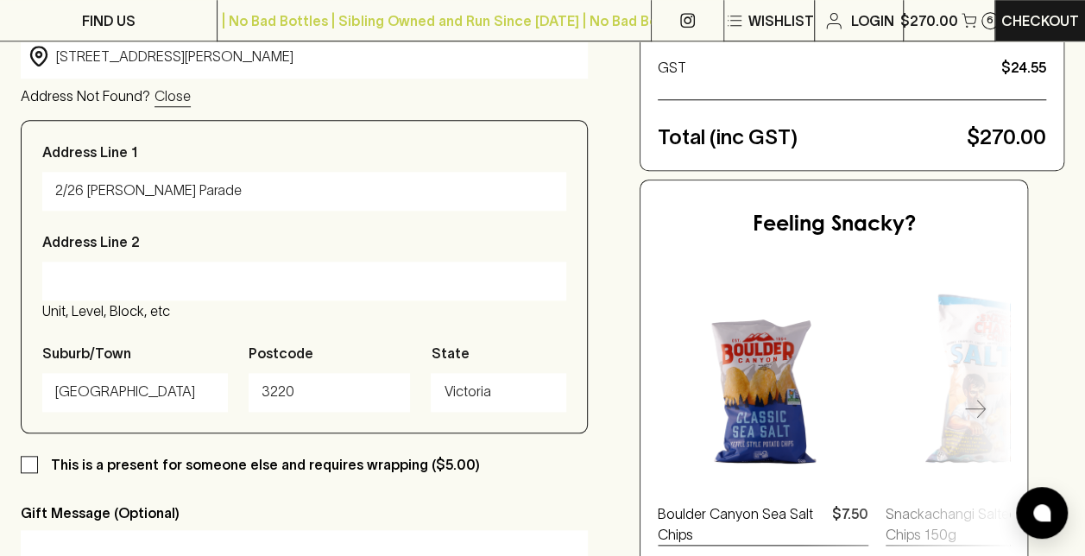
scroll to position [690, 0]
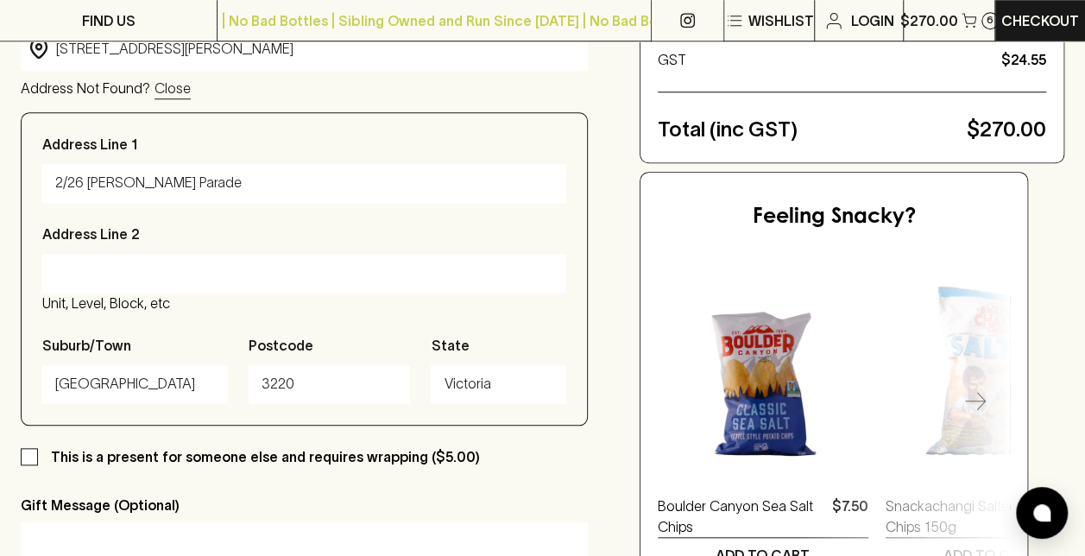
click at [152, 264] on input "Address Line 2" at bounding box center [304, 273] width 498 height 28
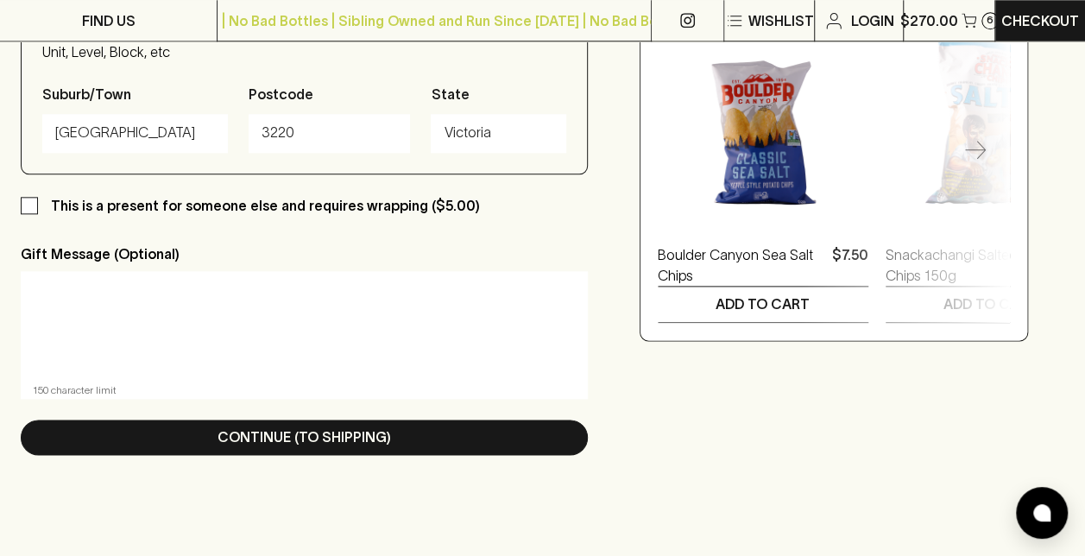
scroll to position [949, 0]
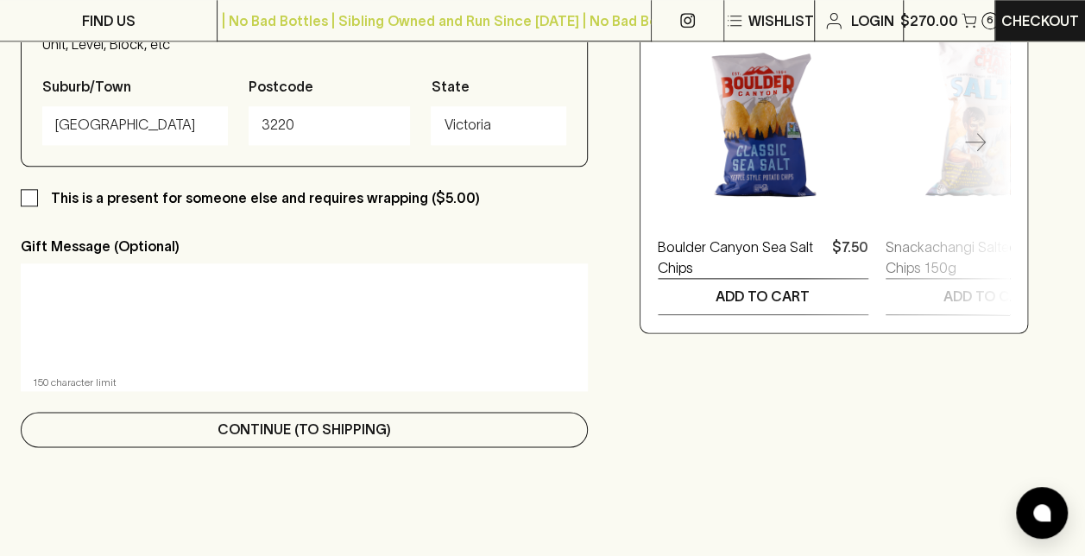
click at [411, 437] on button "Continue (To Shipping)" at bounding box center [304, 429] width 567 height 35
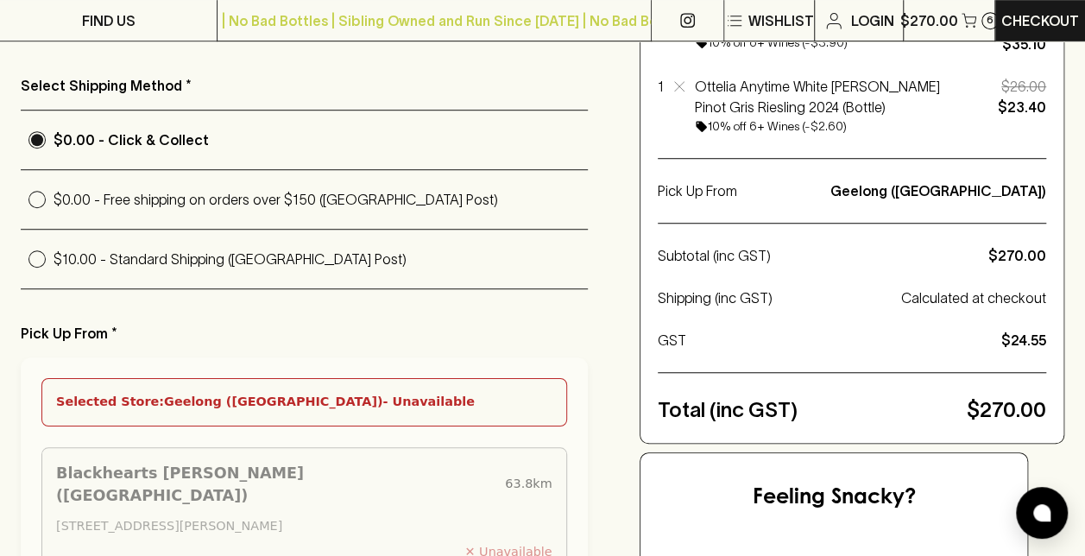
scroll to position [518, 0]
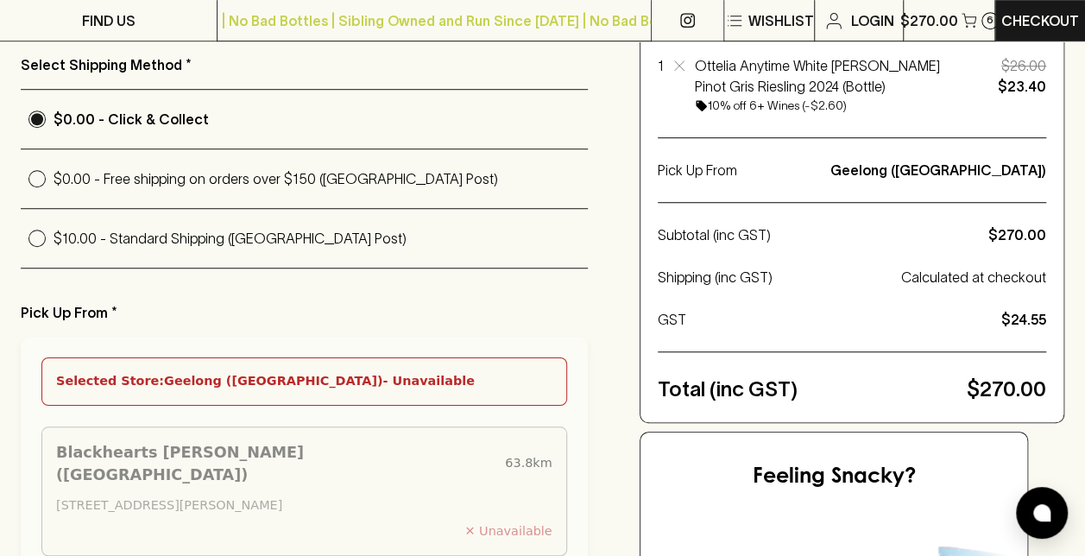
click at [440, 374] on div "Selected Store: [GEOGRAPHIC_DATA] ([GEOGRAPHIC_DATA]) - Unavailable" at bounding box center [304, 381] width 496 height 19
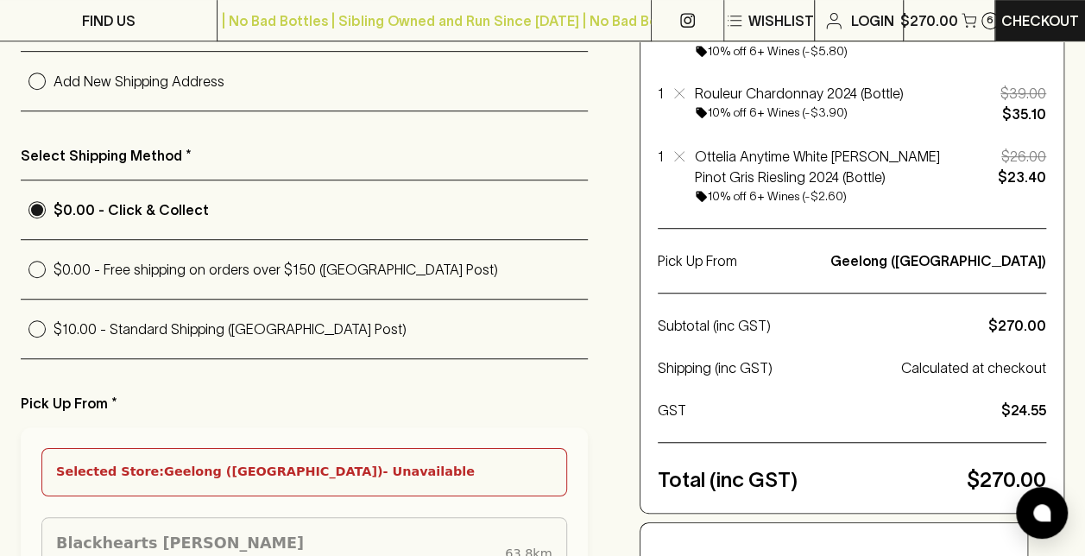
scroll to position [431, 0]
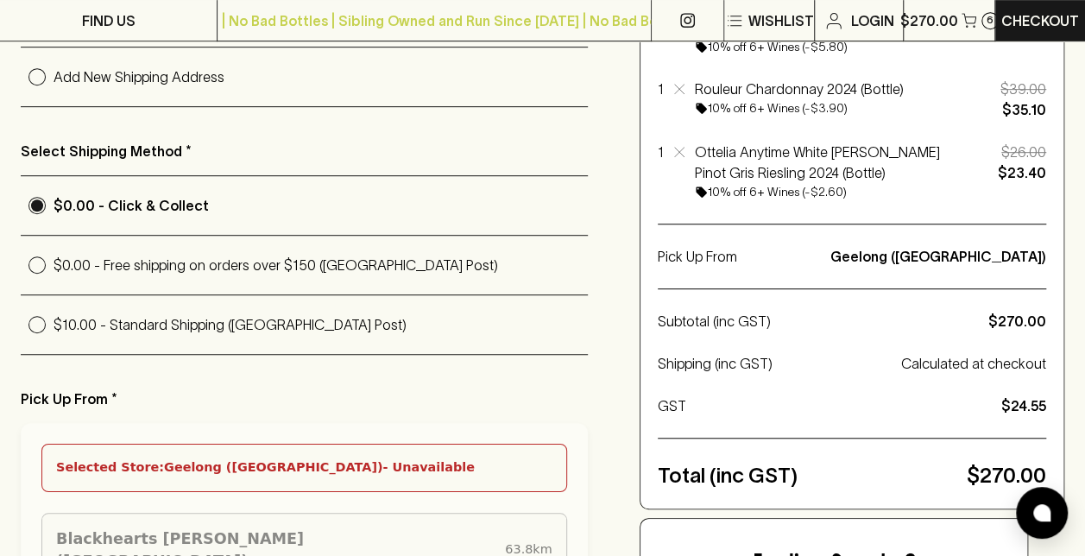
click at [214, 261] on p "$0.00 - Free shipping on orders over $150 ([GEOGRAPHIC_DATA] Post)" at bounding box center [320, 265] width 534 height 21
click at [53, 261] on input "$0.00 - Free shipping on orders over $150 ([GEOGRAPHIC_DATA] Post)" at bounding box center [37, 264] width 33 height 33
radio input "true"
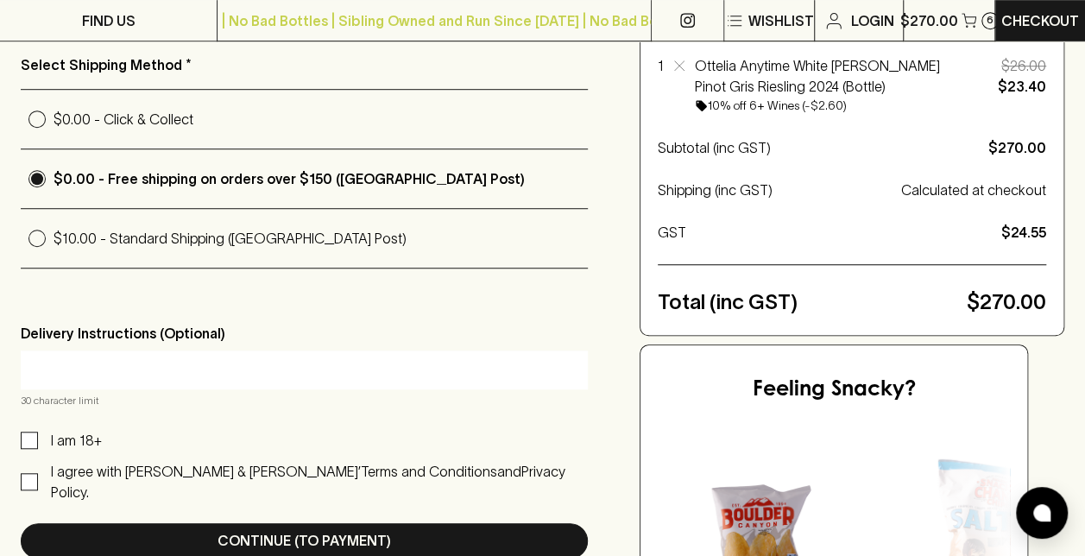
scroll to position [777, 0]
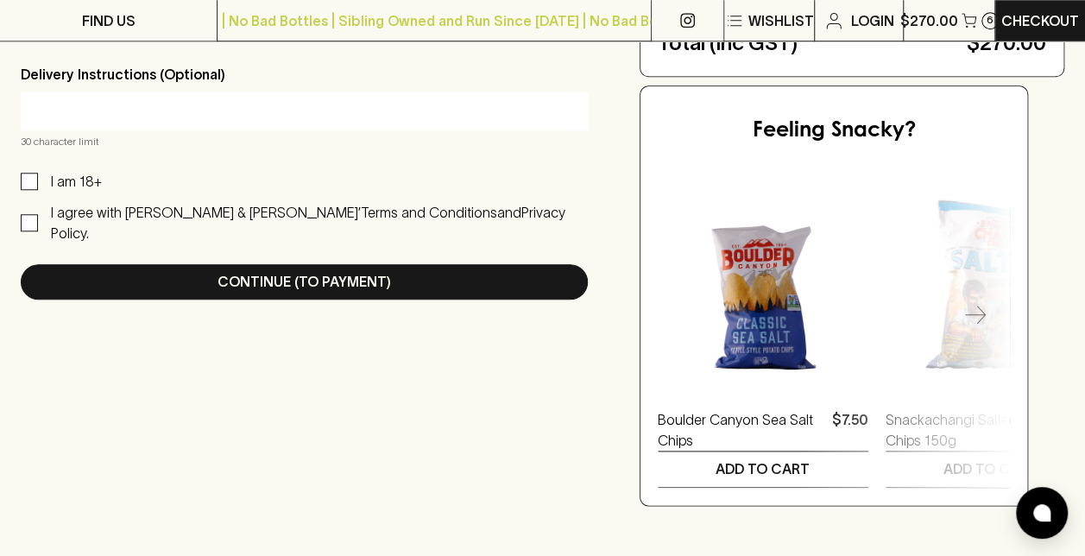
click at [33, 179] on input "I am 18+" at bounding box center [29, 181] width 17 height 17
checkbox input "true"
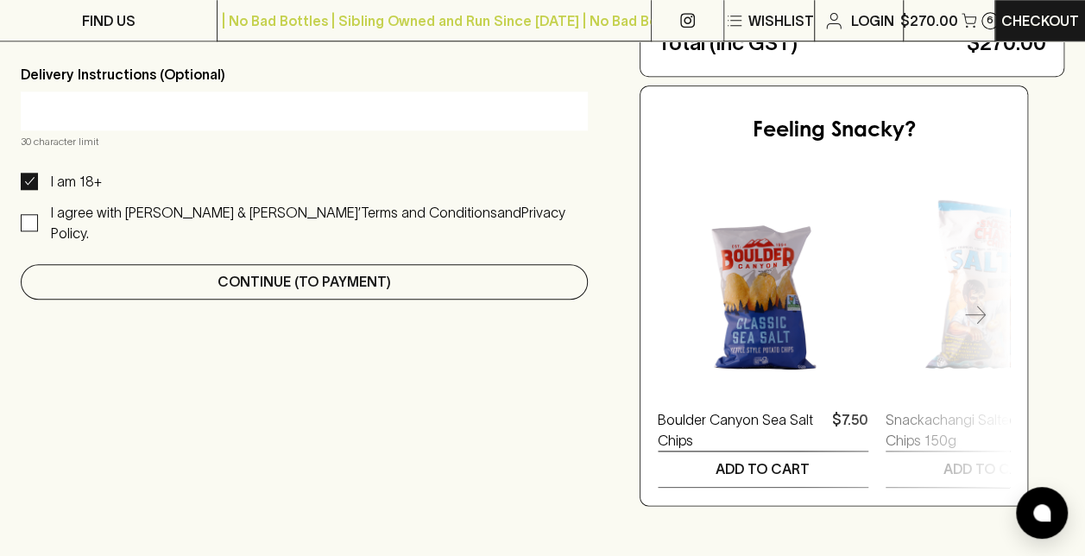
click at [381, 271] on p "Continue (To Payment)" at bounding box center [303, 281] width 173 height 21
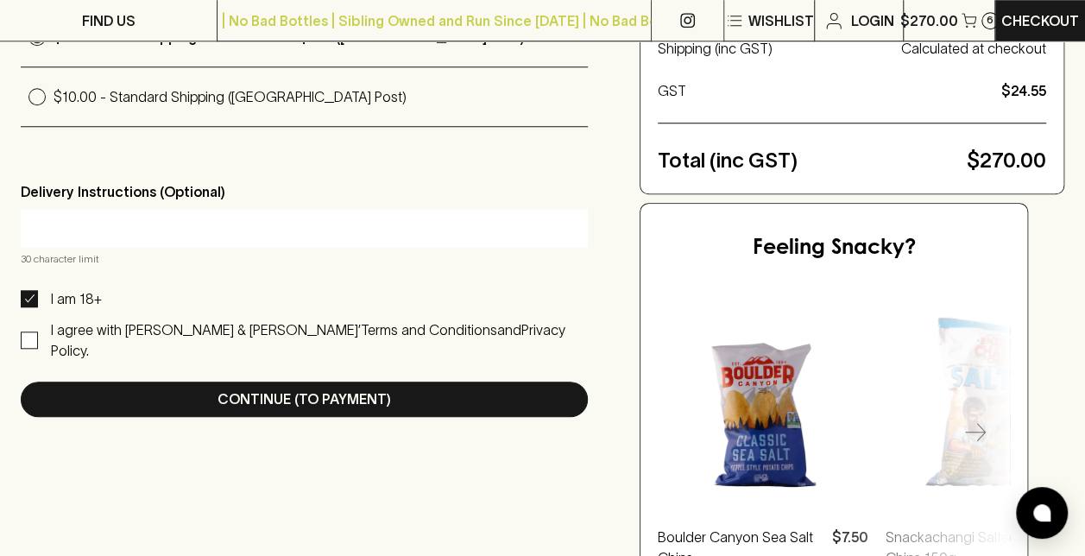
scroll to position [690, 0]
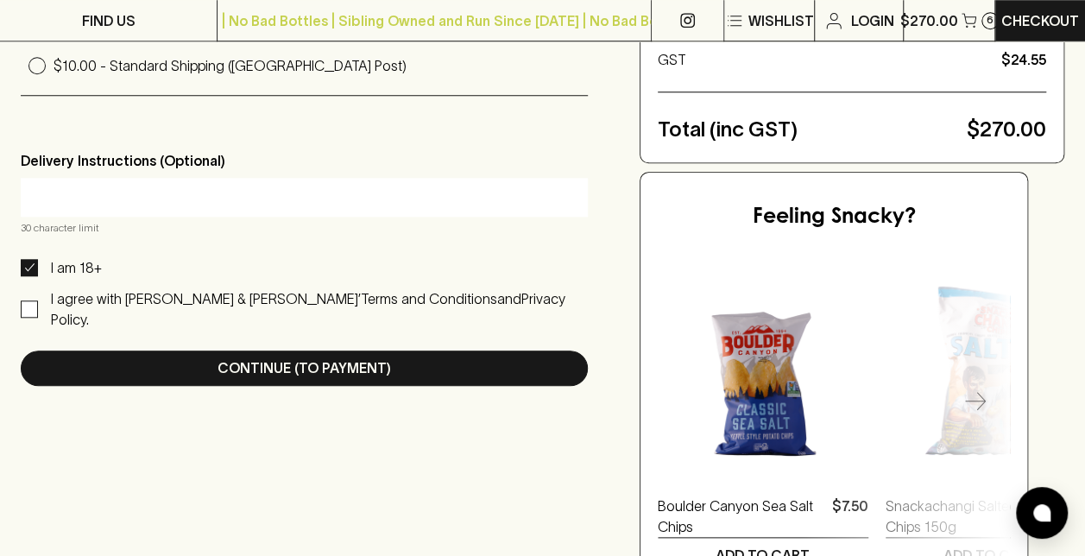
click at [37, 300] on input "I agree with [PERSON_NAME] & [PERSON_NAME]’ Terms and Conditions and Privacy Po…" at bounding box center [29, 308] width 17 height 17
checkbox input "true"
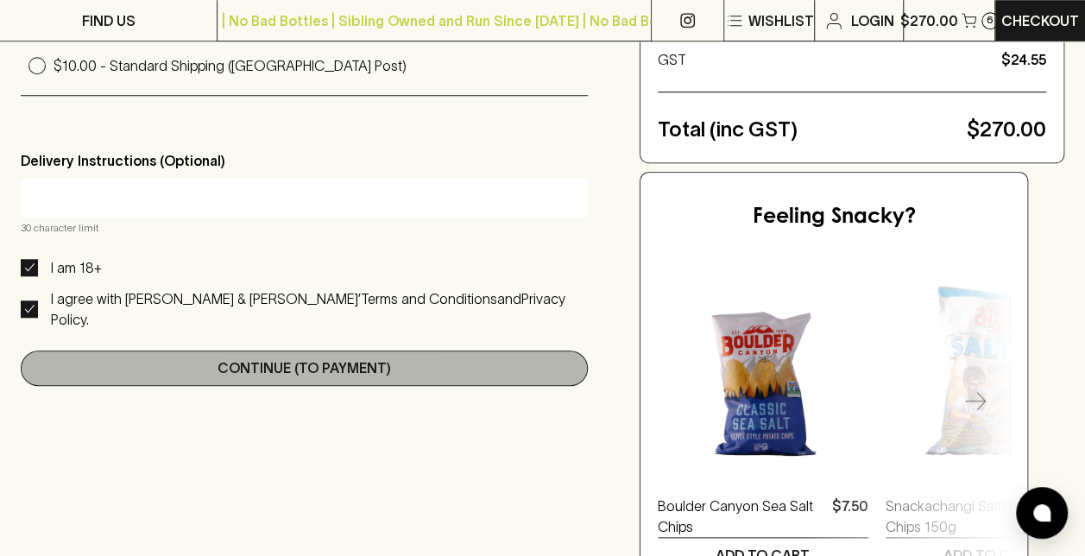
click at [309, 357] on p "Continue (To Payment)" at bounding box center [303, 367] width 173 height 21
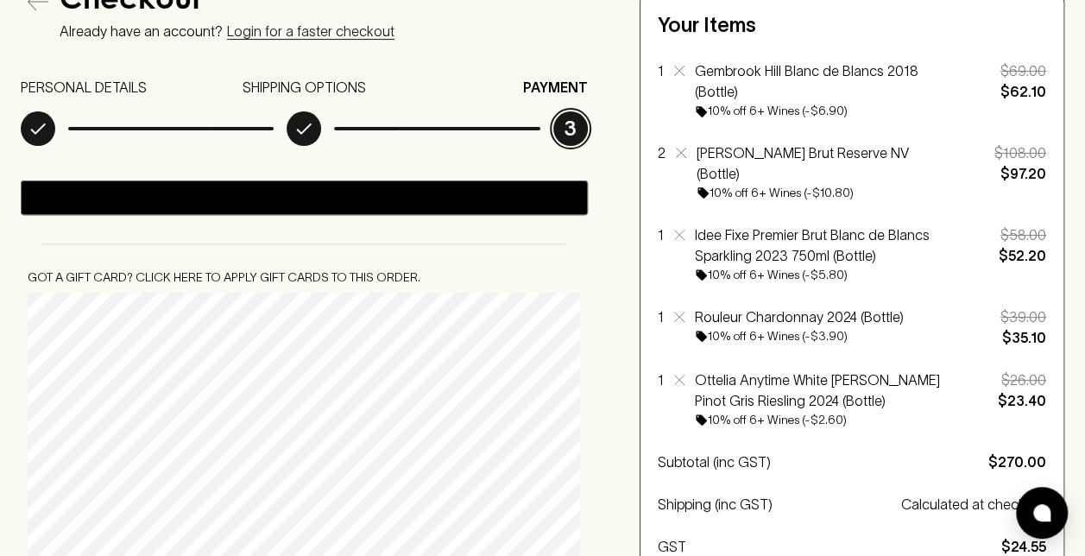
scroll to position [86, 0]
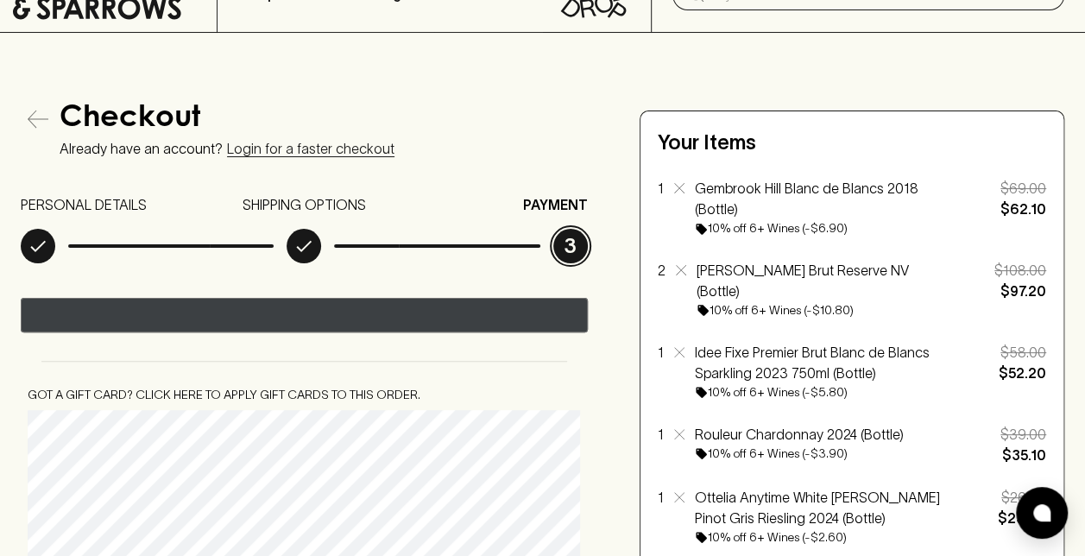
click at [316, 312] on text "••••••" at bounding box center [313, 316] width 22 height 12
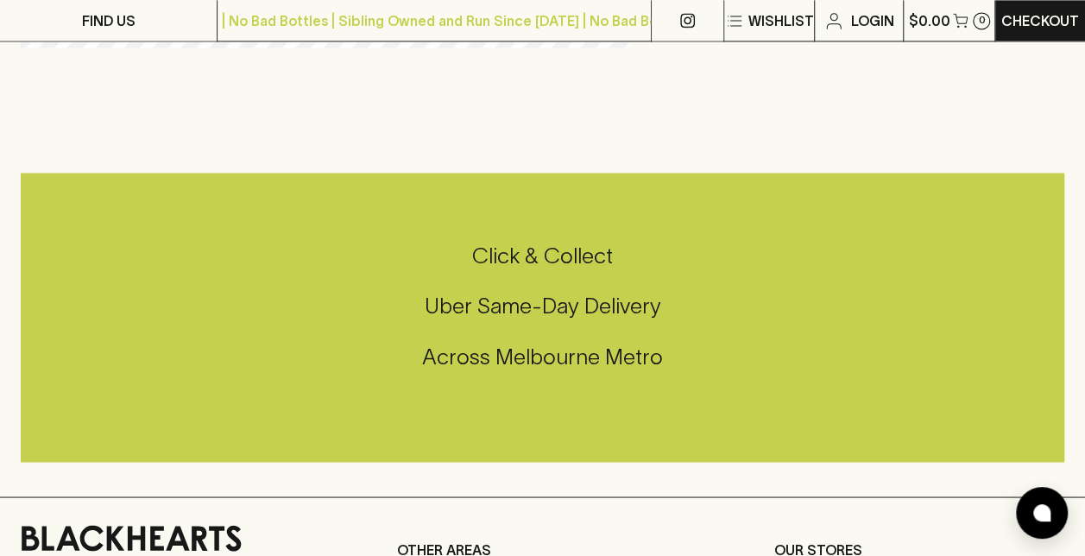
scroll to position [1467, 0]
